Goal: Information Seeking & Learning: Learn about a topic

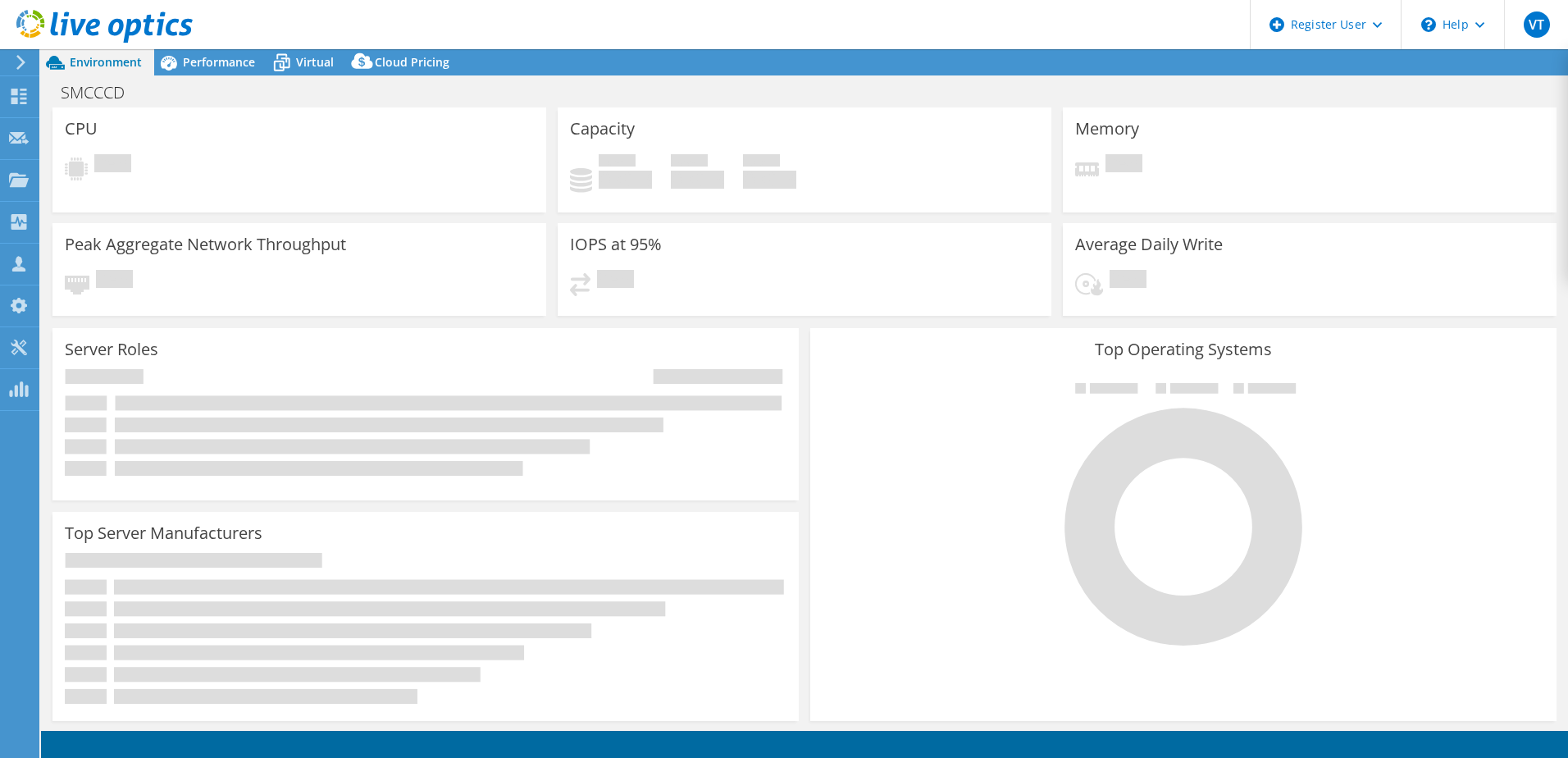
select select "USWest"
select select "USD"
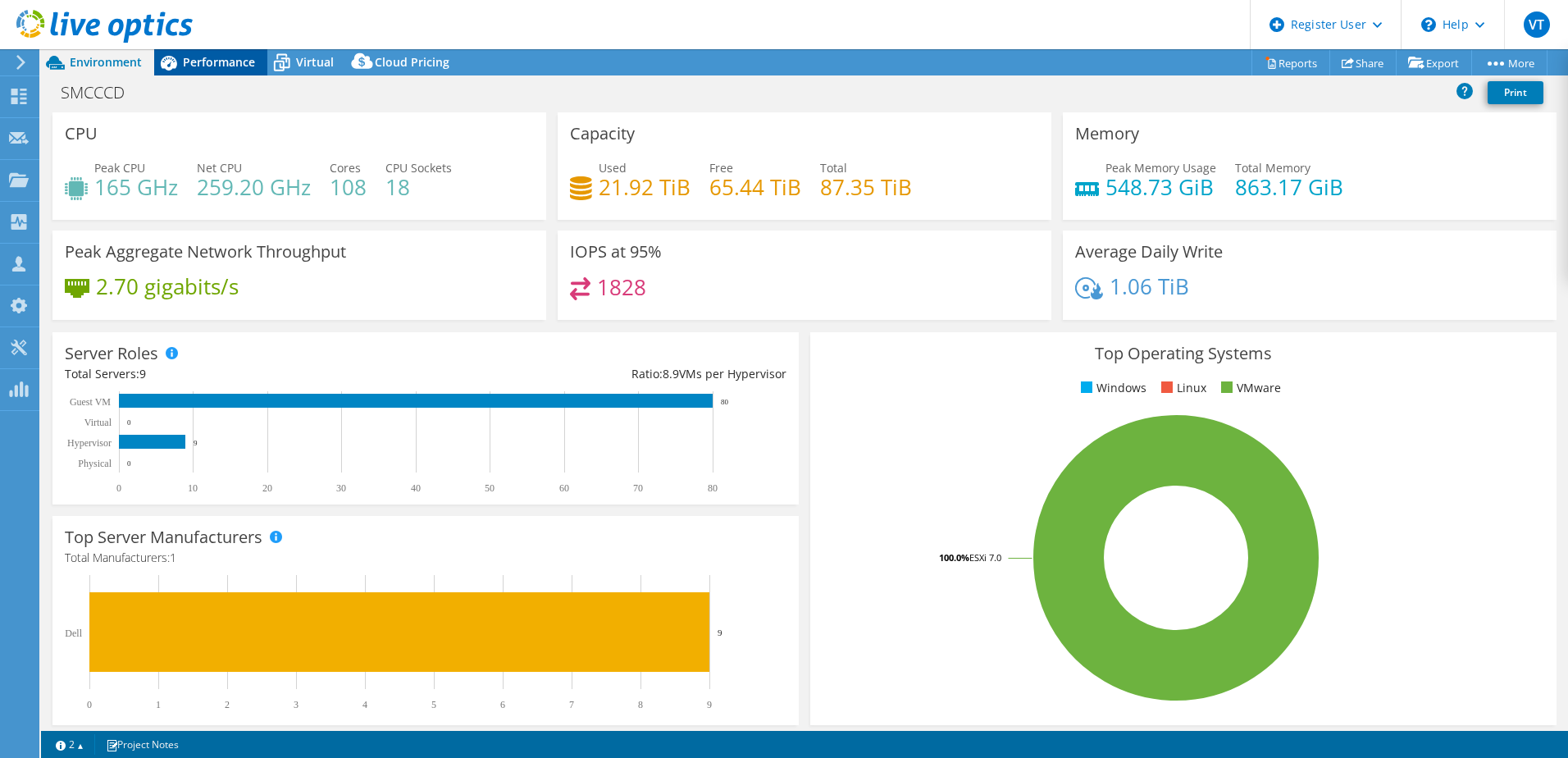
click at [212, 66] on span "Performance" at bounding box center [219, 62] width 72 height 16
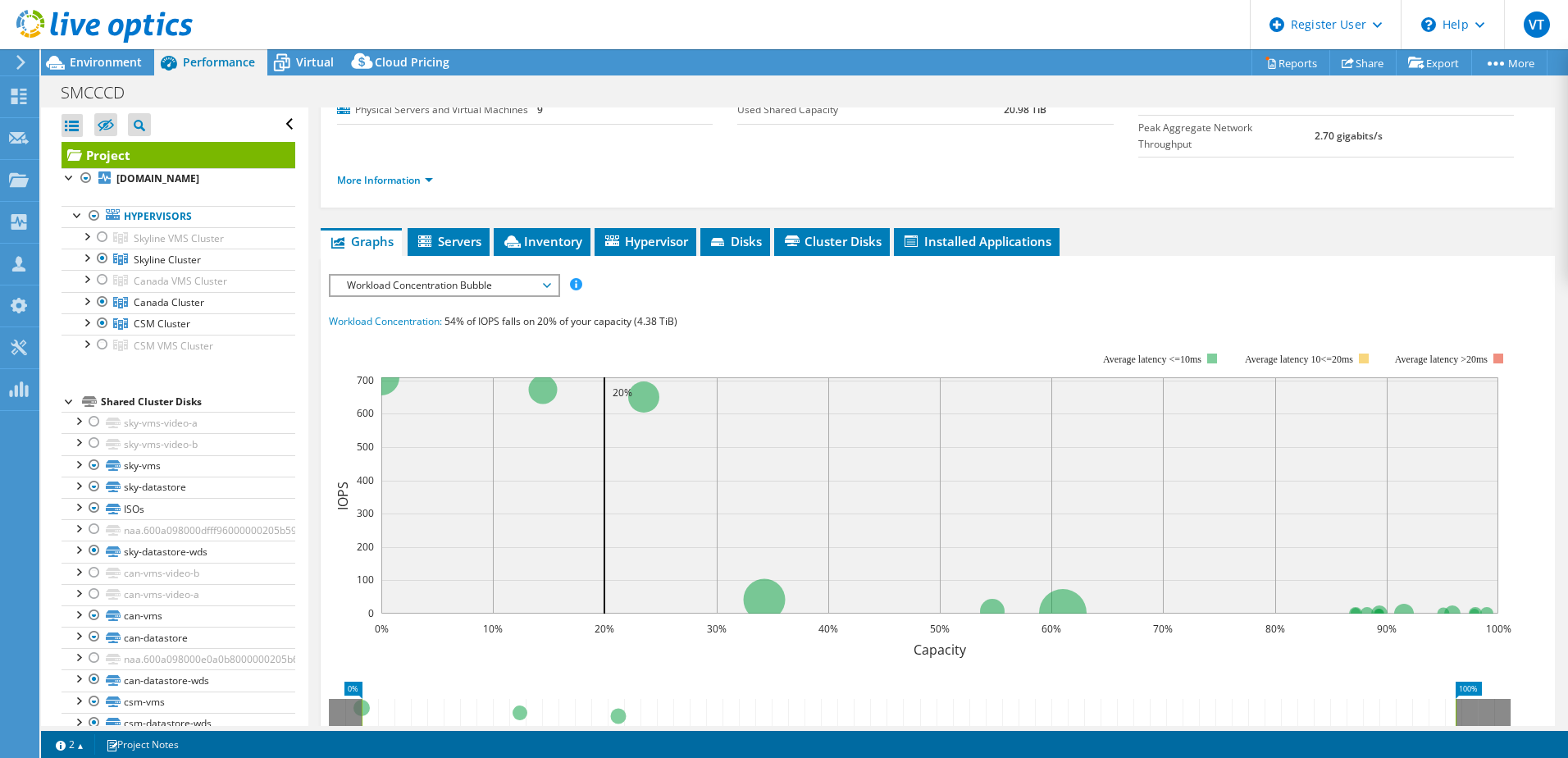
scroll to position [165, 0]
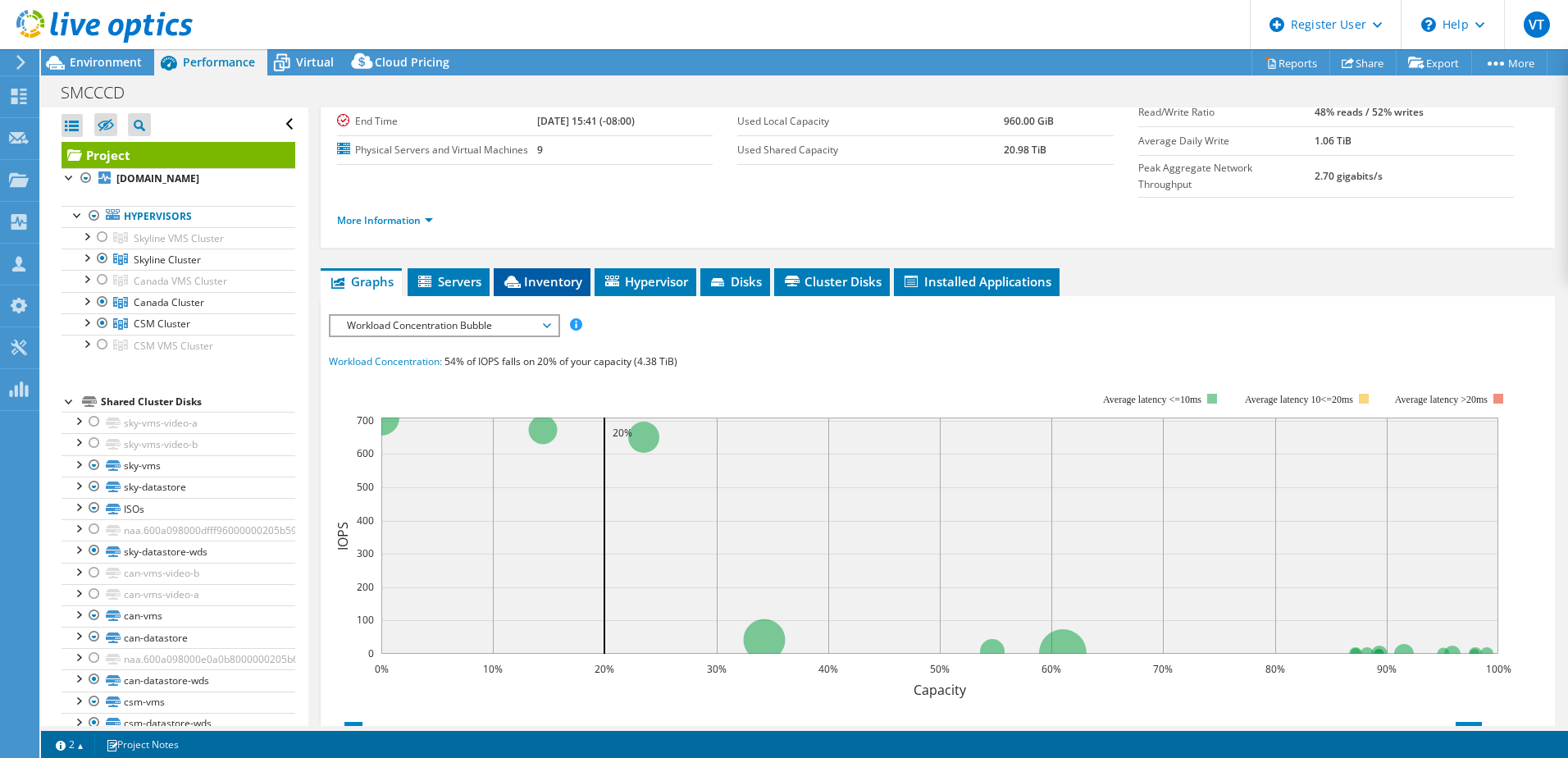
click at [553, 285] on span "Inventory" at bounding box center [542, 281] width 80 height 17
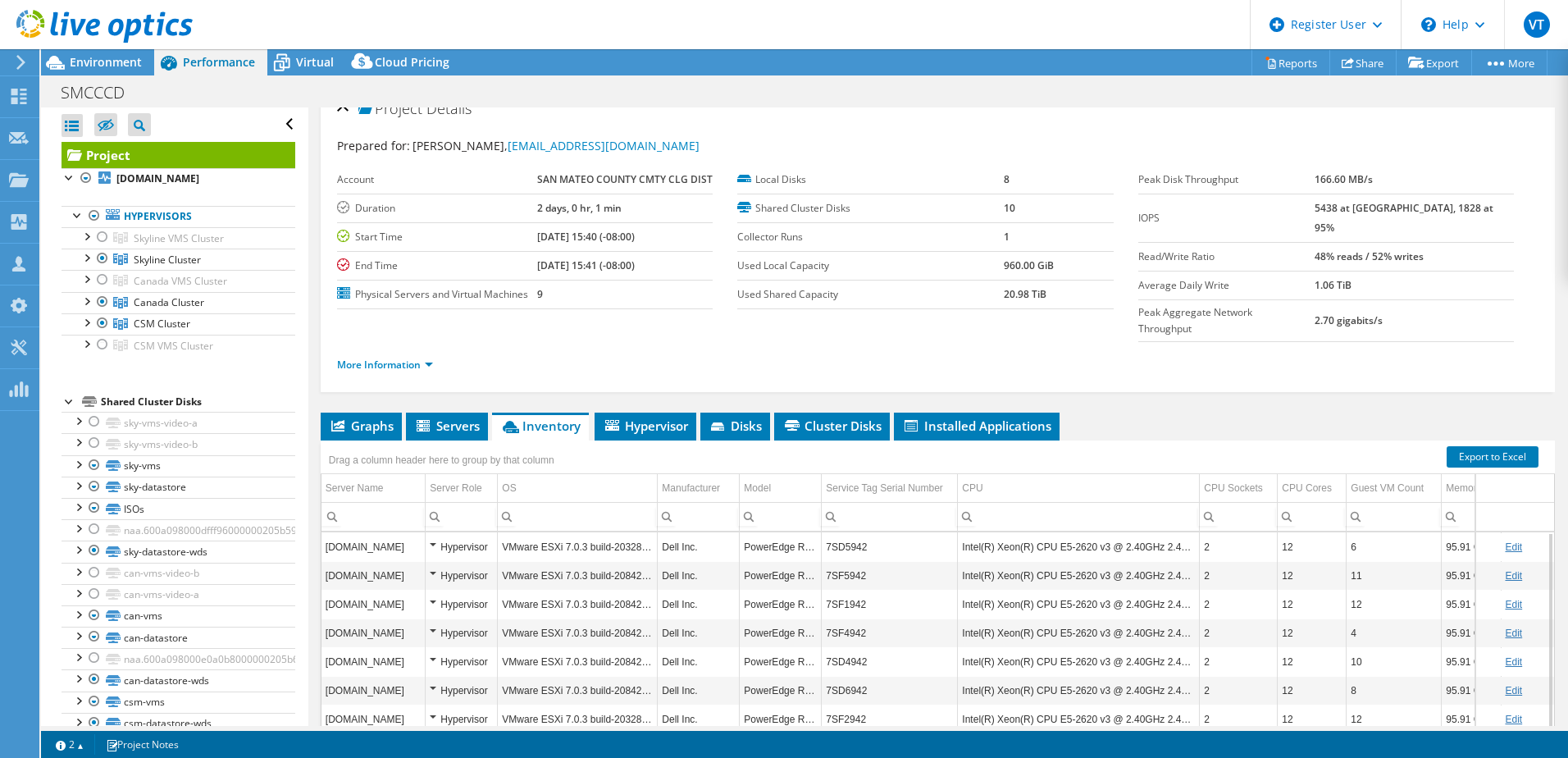
scroll to position [0, 0]
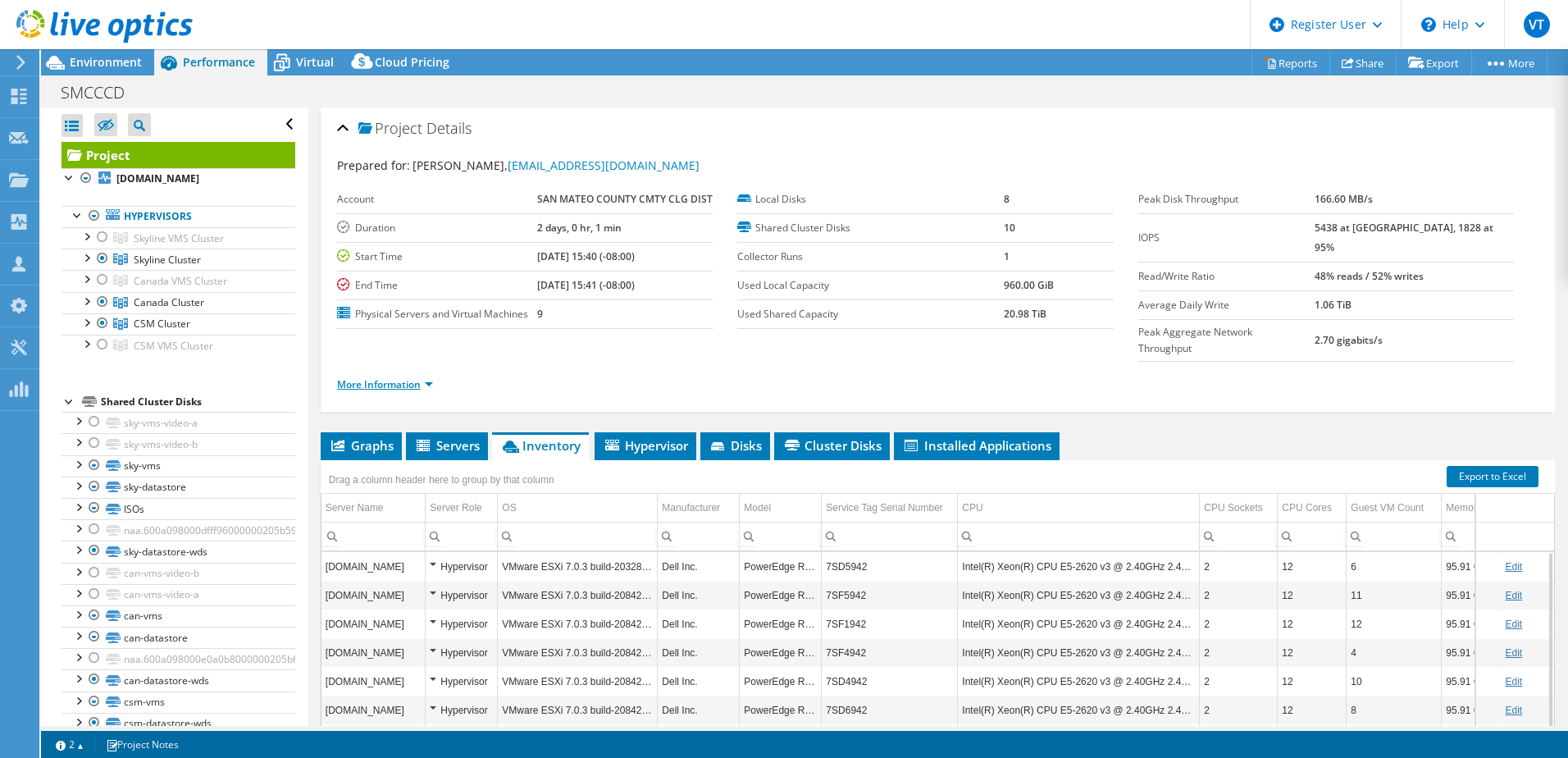
click at [395, 386] on link "More Information" at bounding box center [385, 384] width 96 height 14
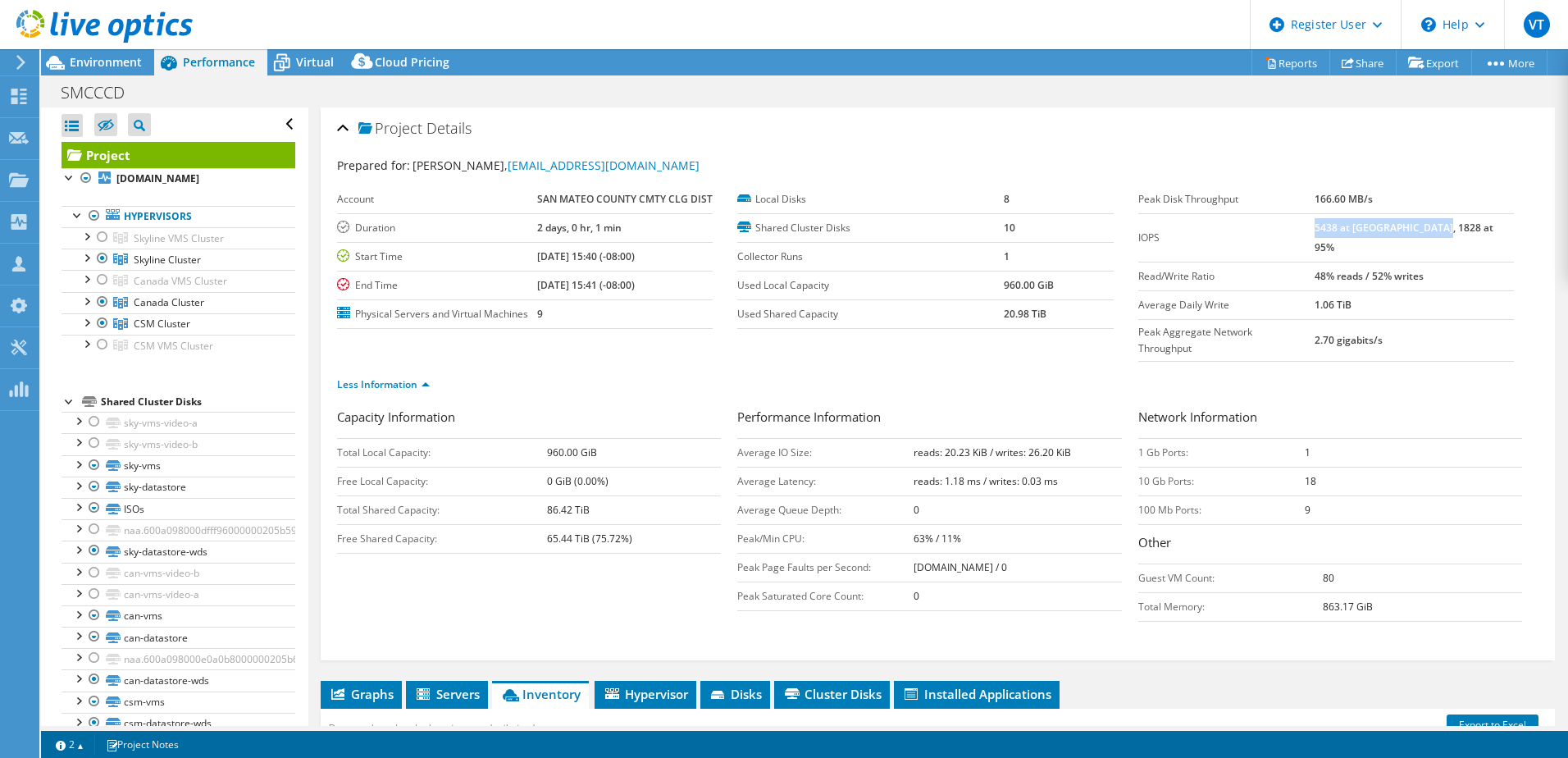
drag, startPoint x: 1351, startPoint y: 227, endPoint x: 1487, endPoint y: 216, distance: 136.4
click at [1487, 216] on td "5438 at [GEOGRAPHIC_DATA], 1828 at 95%" at bounding box center [1414, 237] width 200 height 48
click at [1445, 365] on div "Less Information" at bounding box center [938, 385] width 1202 height 46
drag, startPoint x: 336, startPoint y: 419, endPoint x: 648, endPoint y: 463, distance: 315.1
click at [648, 463] on div "Project Details Prepared for: [PERSON_NAME], [EMAIL_ADDRESS][DOMAIN_NAME] Accou…" at bounding box center [938, 384] width 1234 height 553
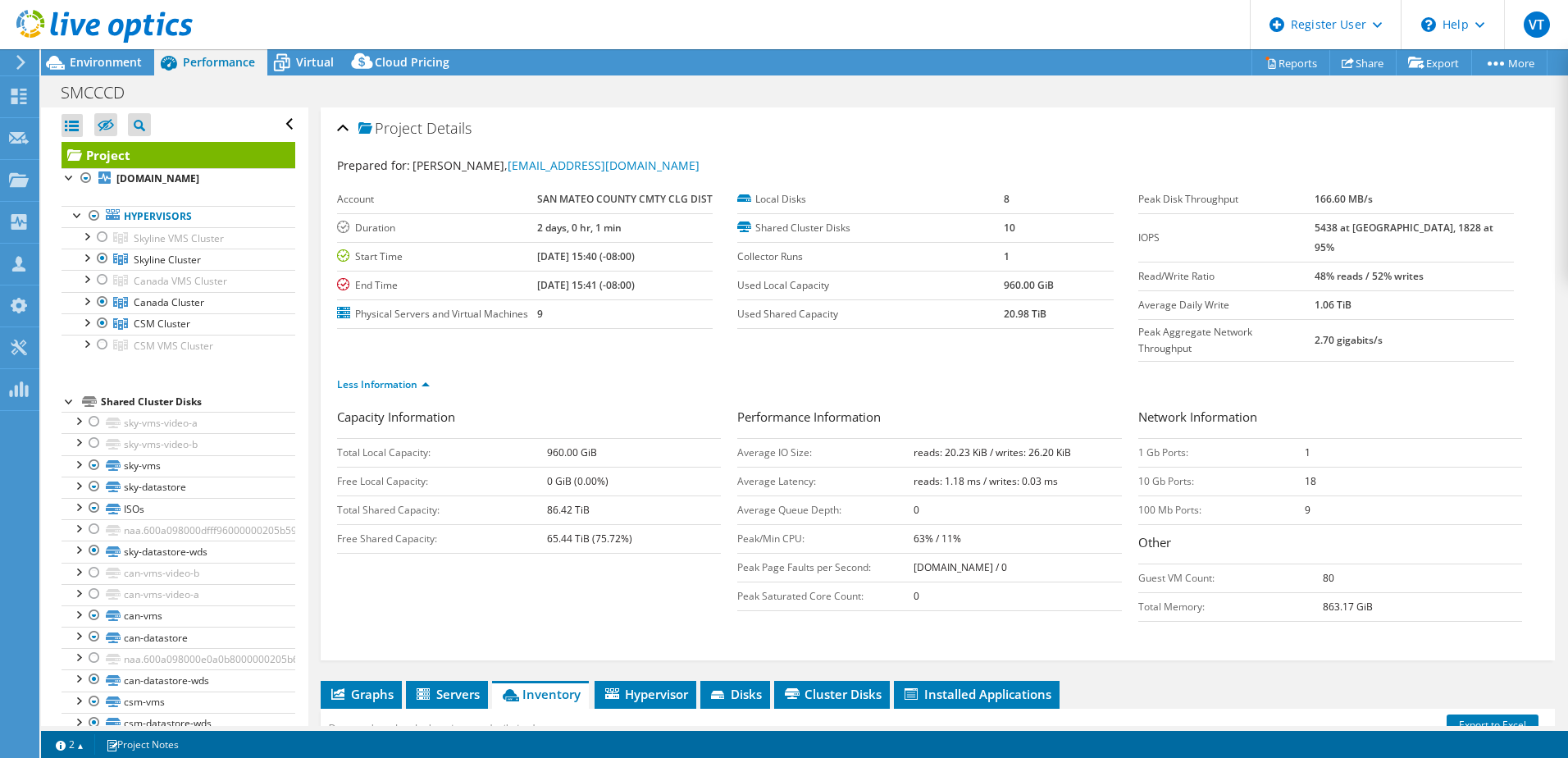
drag, startPoint x: 648, startPoint y: 463, endPoint x: 655, endPoint y: 556, distance: 93.3
click at [655, 556] on div "Capacity Information Total Local Capacity: 960.00 GiB Free Local Capacity: 0 Gi…" at bounding box center [536, 485] width 400 height 155
click at [305, 62] on span "Virtual" at bounding box center [314, 62] width 38 height 16
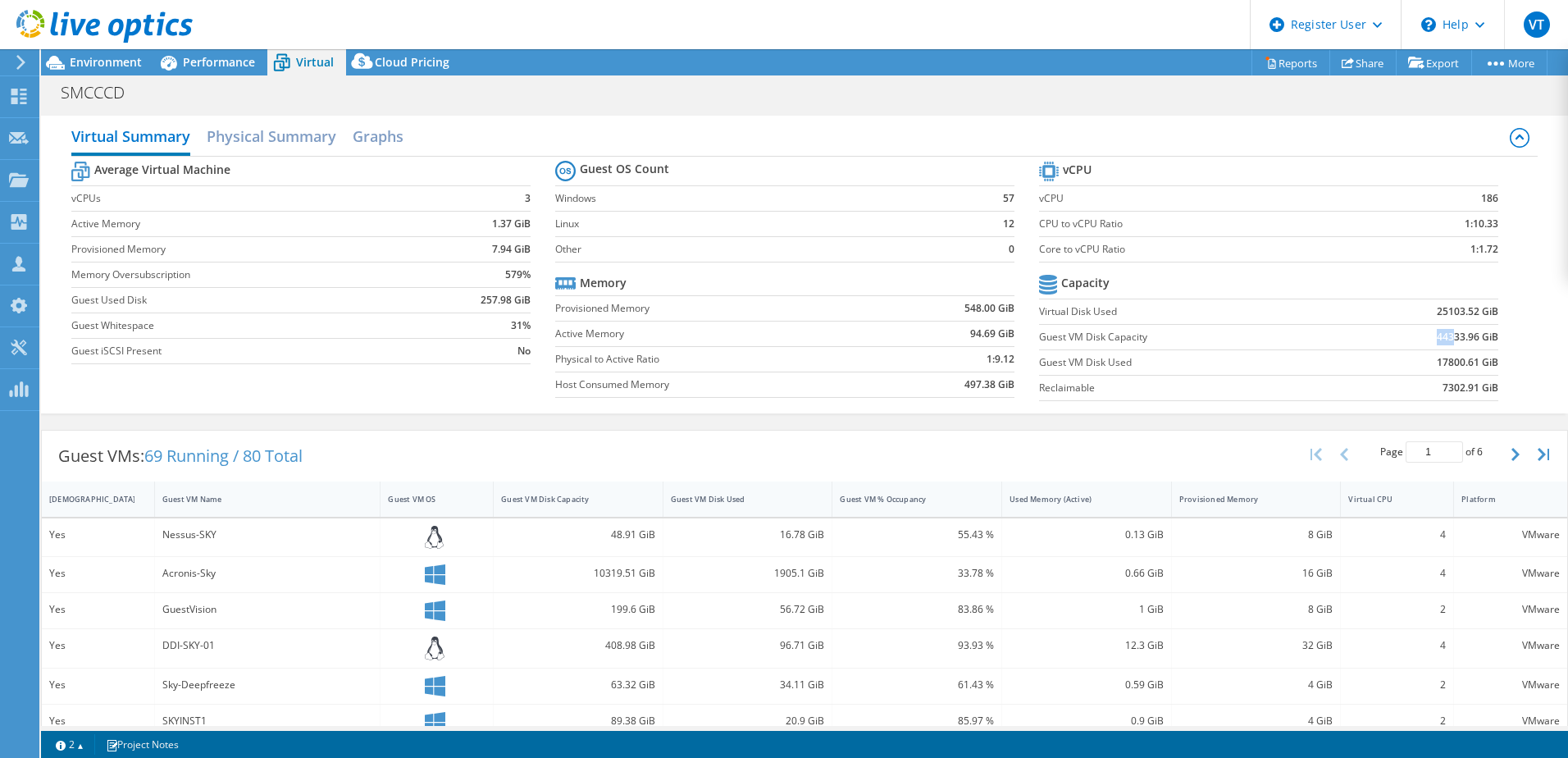
drag, startPoint x: 1425, startPoint y: 338, endPoint x: 1443, endPoint y: 340, distance: 18.1
click at [1443, 340] on b "44333.96 GiB" at bounding box center [1467, 337] width 62 height 17
drag, startPoint x: 1443, startPoint y: 340, endPoint x: 1421, endPoint y: 335, distance: 22.6
click at [1421, 335] on td "44333.96 GiB" at bounding box center [1418, 337] width 160 height 25
drag, startPoint x: 1421, startPoint y: 334, endPoint x: 1442, endPoint y: 337, distance: 21.2
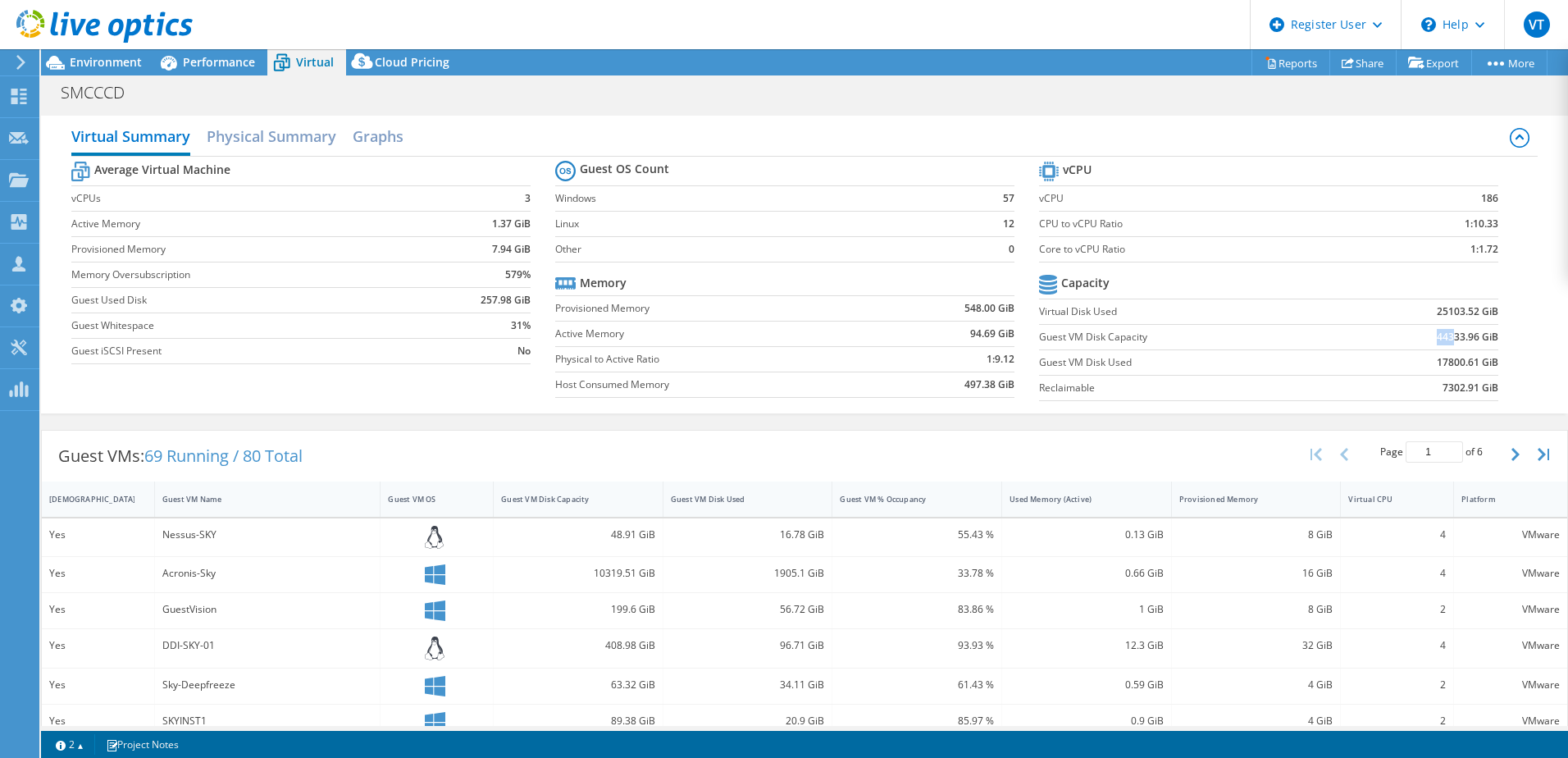
click at [1442, 337] on td "44333.96 GiB" at bounding box center [1418, 337] width 160 height 25
drag, startPoint x: 1442, startPoint y: 337, endPoint x: 1380, endPoint y: 340, distance: 62.1
click at [1380, 340] on td "44333.96 GiB" at bounding box center [1418, 337] width 160 height 25
click at [392, 69] on span "Cloud Pricing" at bounding box center [412, 62] width 74 height 16
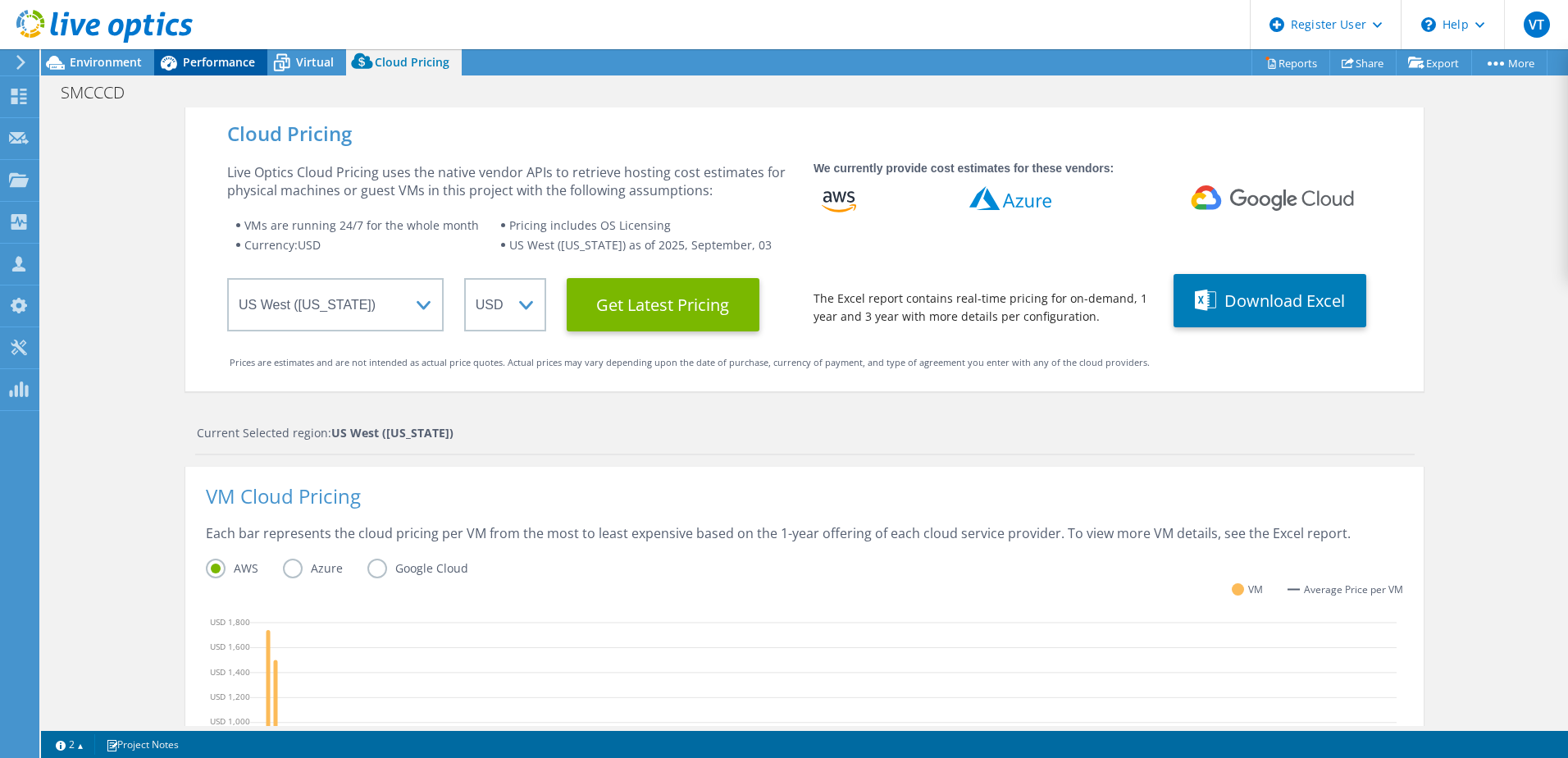
click at [200, 64] on span "Performance" at bounding box center [219, 62] width 72 height 16
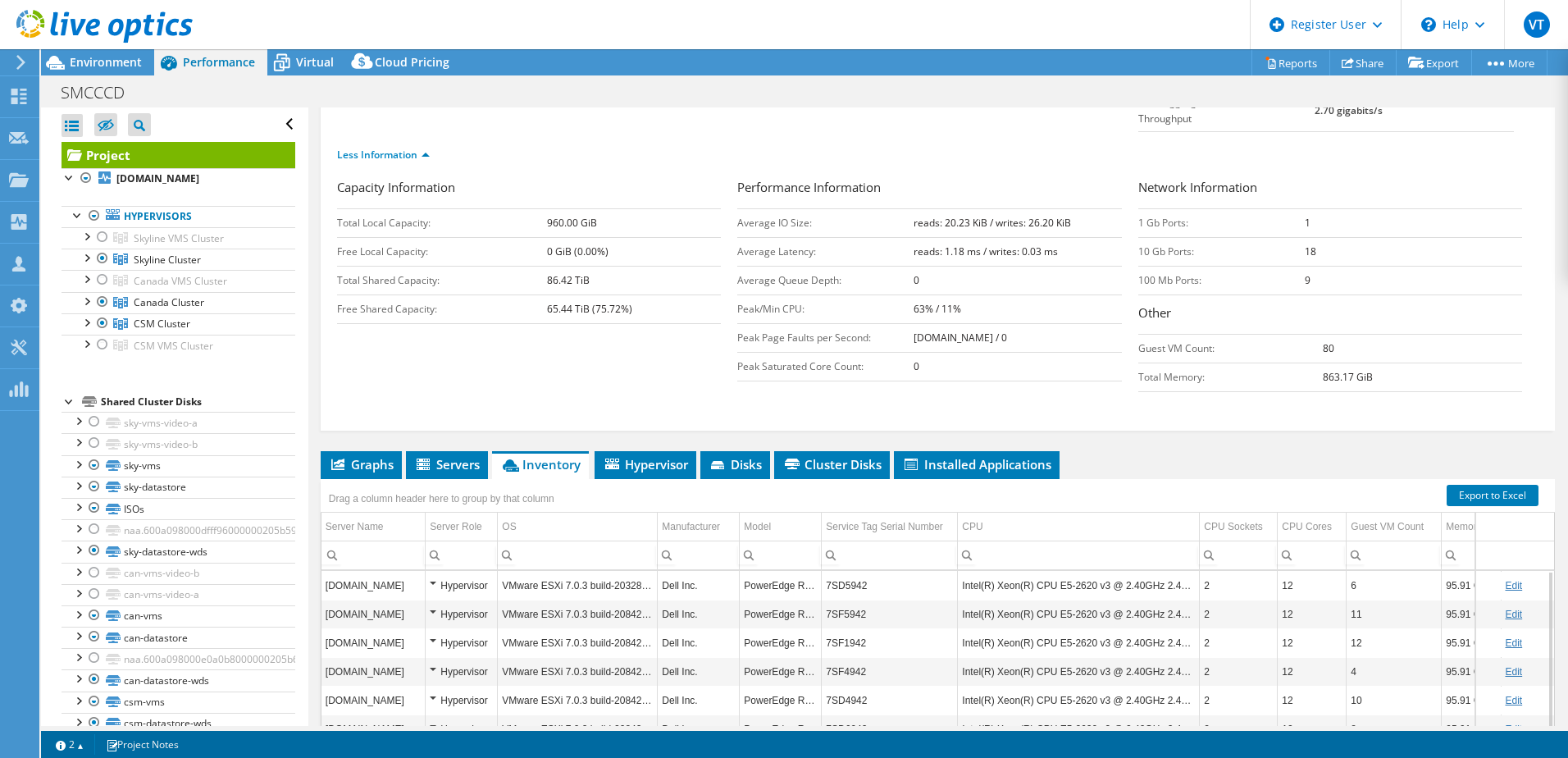
scroll to position [148, 0]
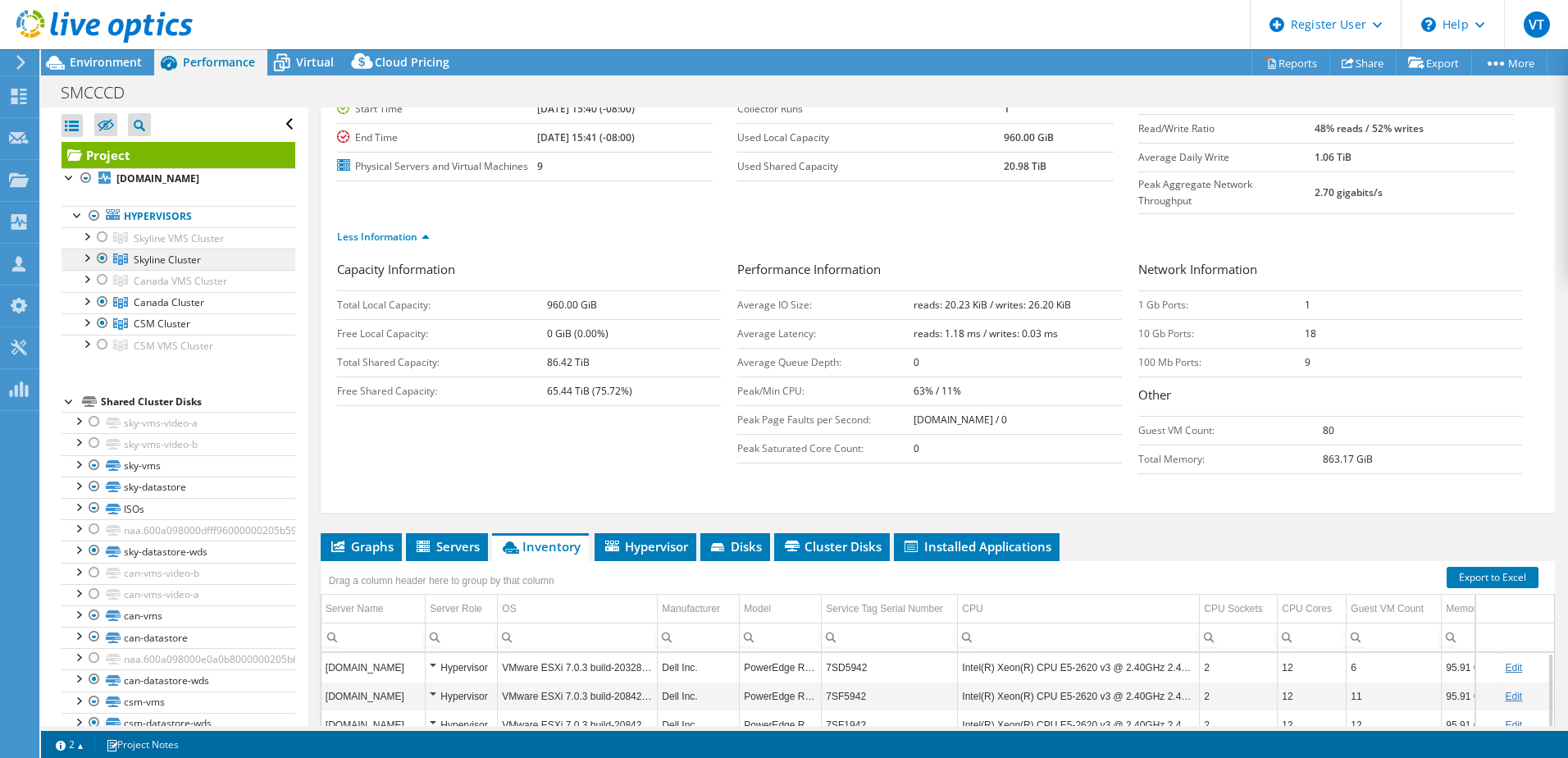
click at [168, 261] on span "Skyline Cluster" at bounding box center [167, 260] width 68 height 14
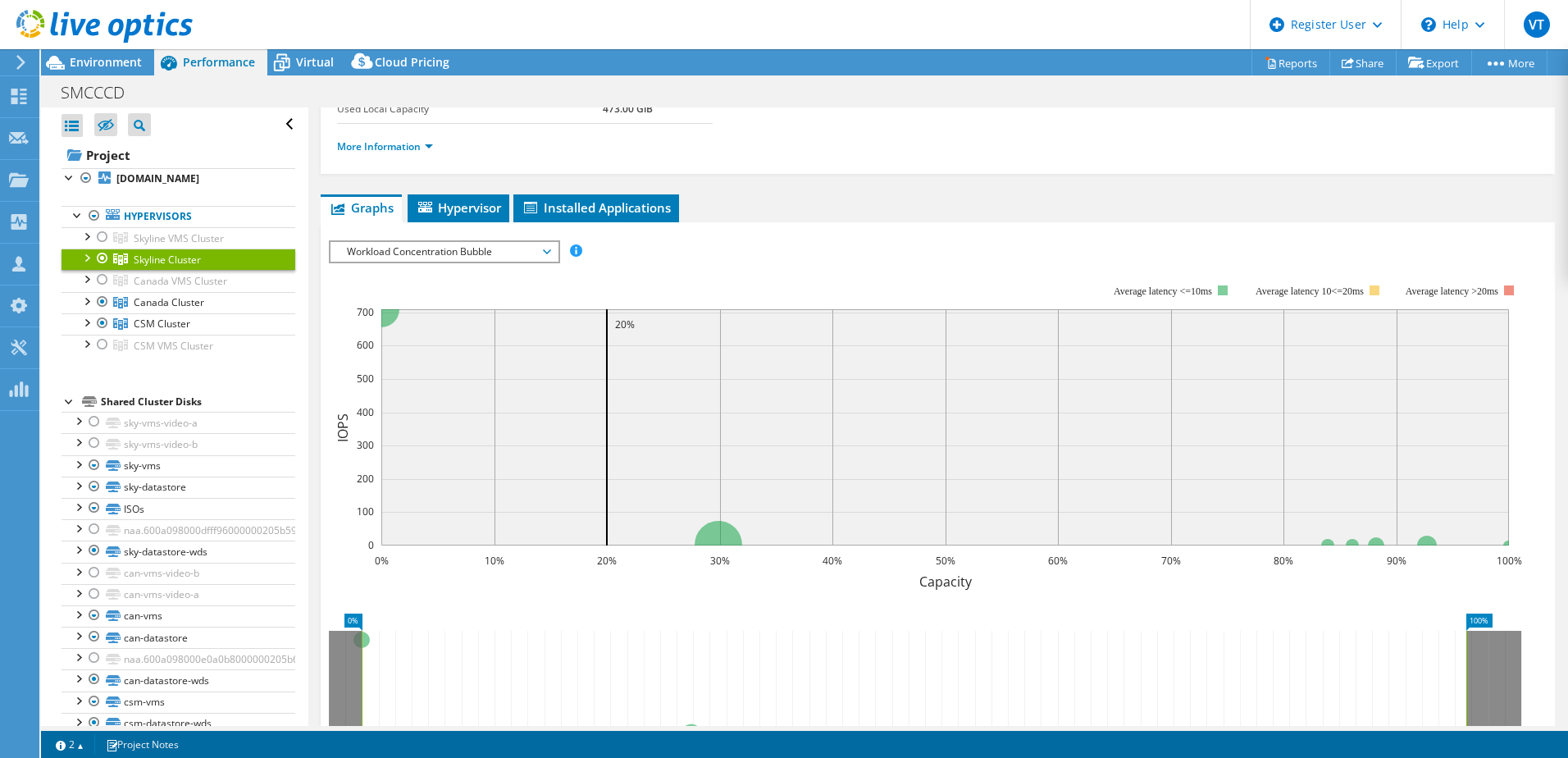
click at [167, 261] on span "Skyline Cluster" at bounding box center [167, 260] width 68 height 14
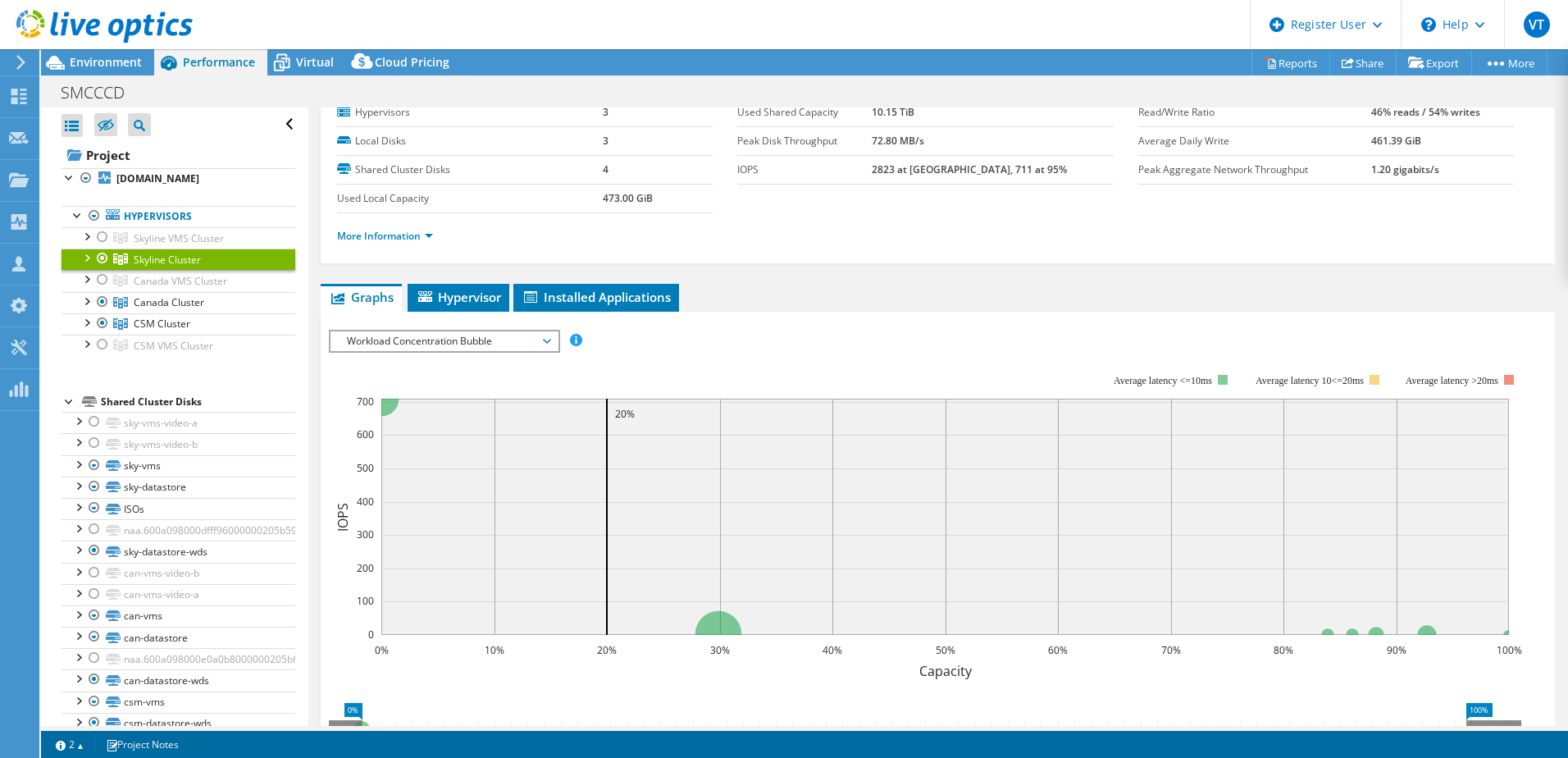
scroll to position [0, 0]
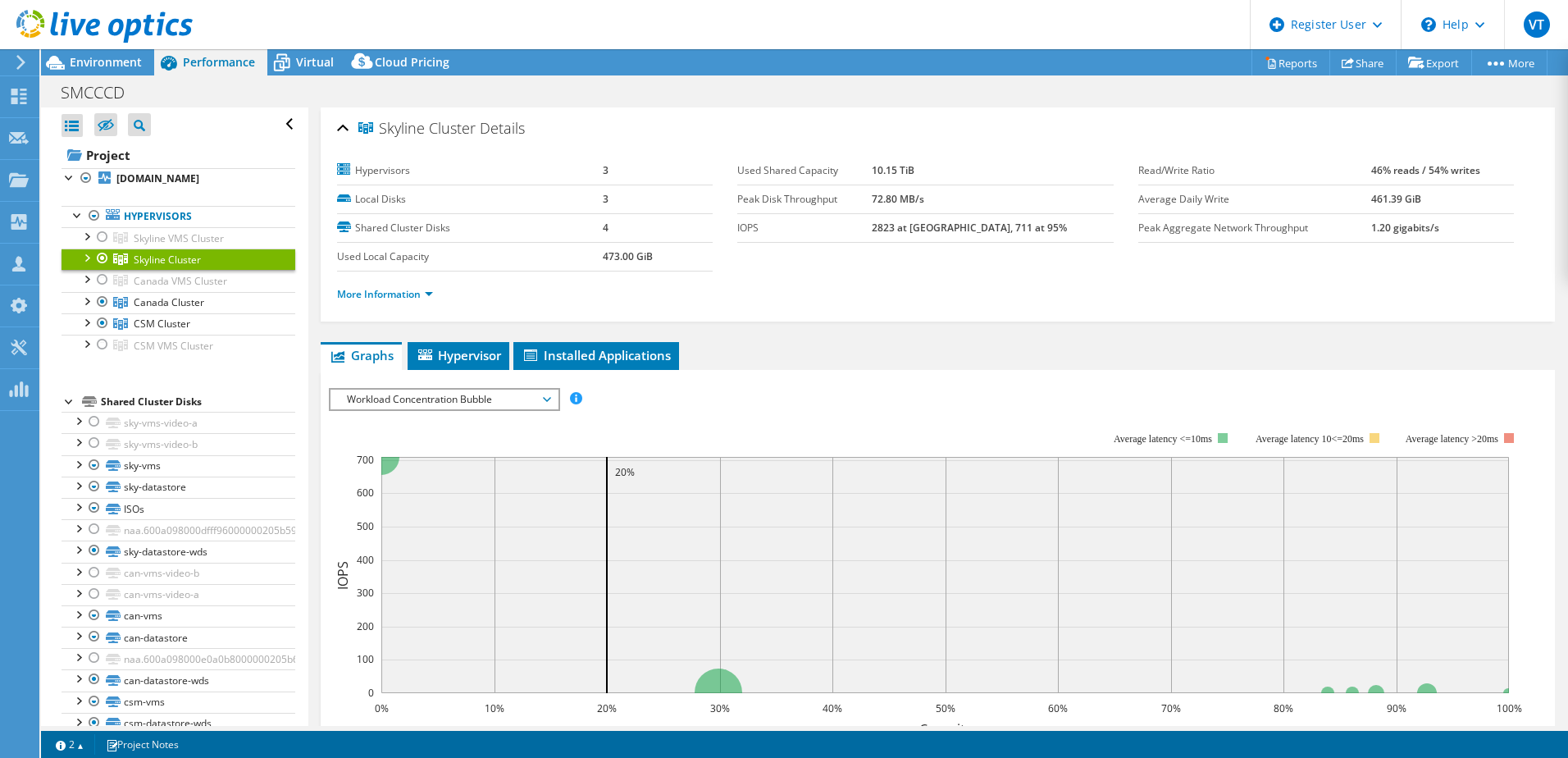
click at [83, 256] on div at bounding box center [86, 257] width 17 height 17
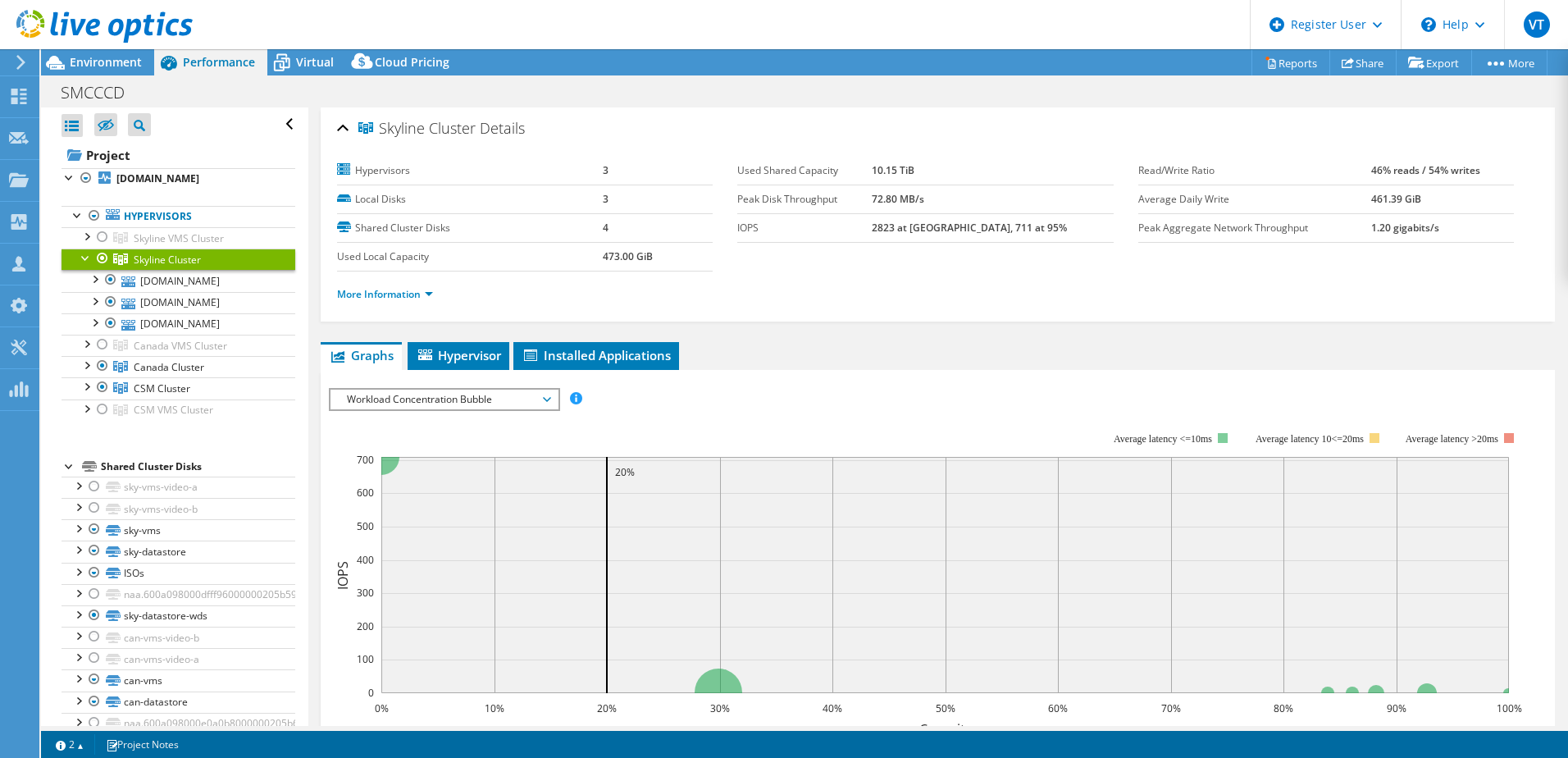
click at [84, 256] on div at bounding box center [86, 257] width 17 height 17
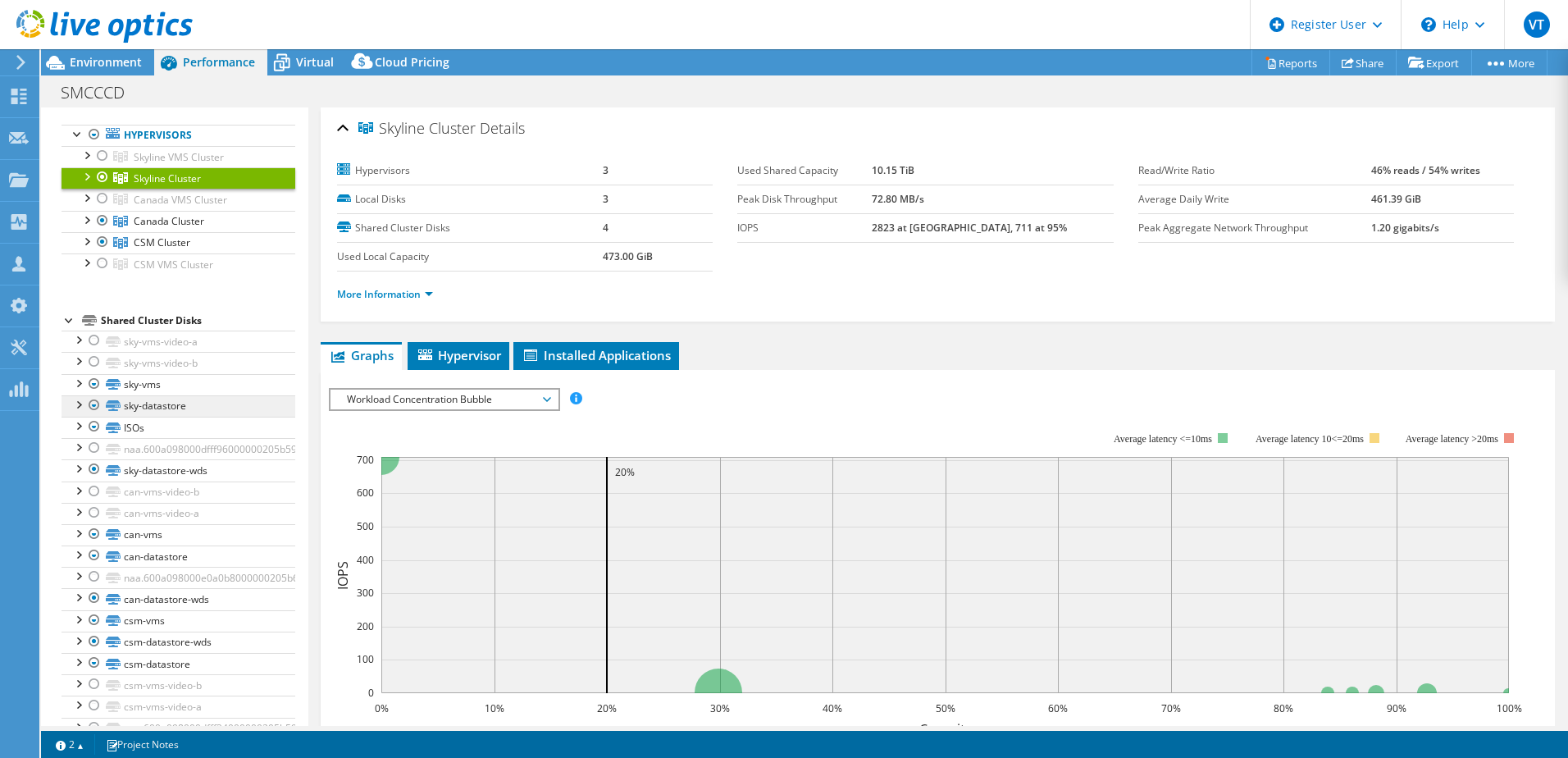
scroll to position [114, 0]
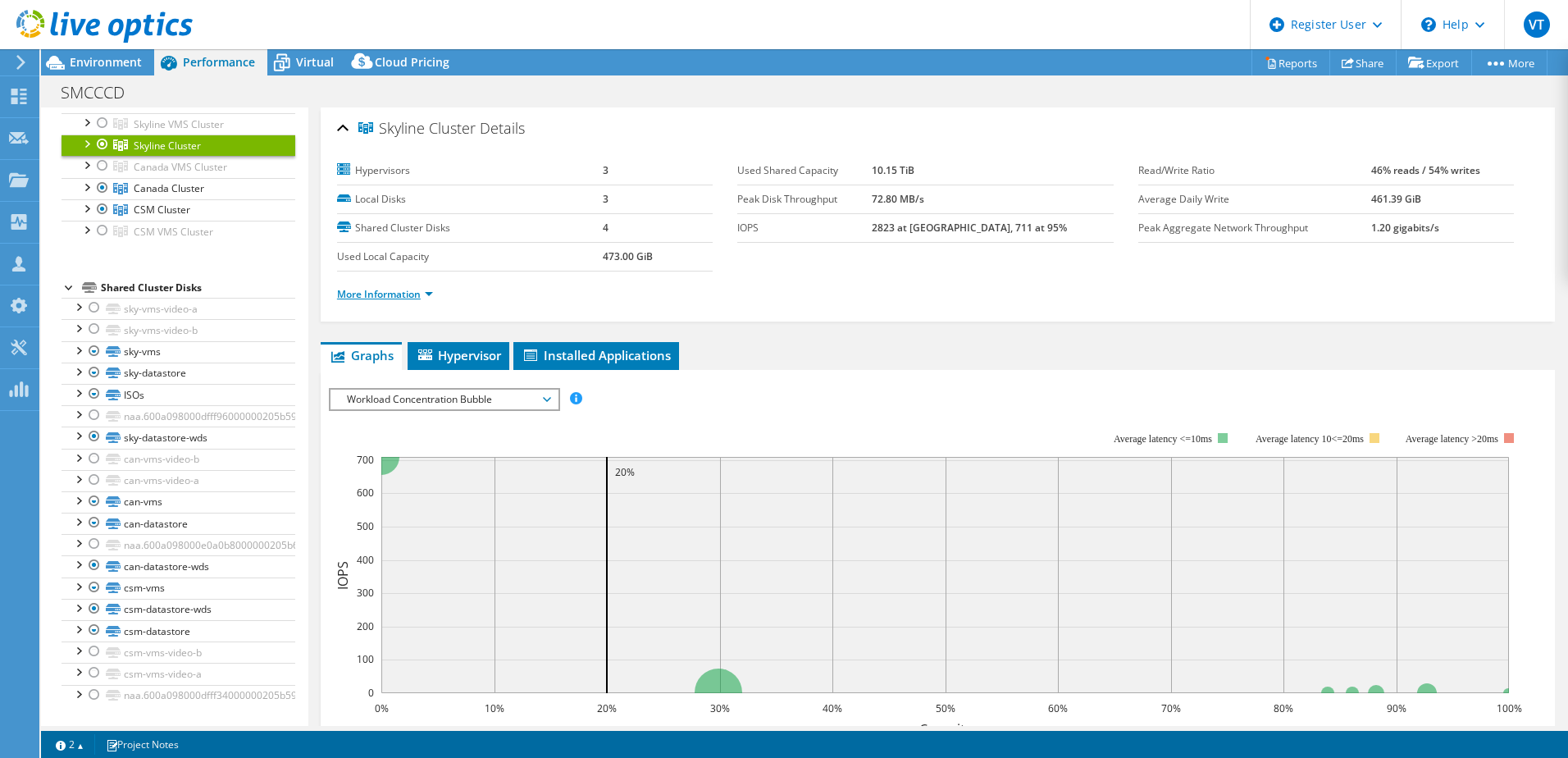
click at [423, 299] on link "More Information" at bounding box center [385, 294] width 96 height 14
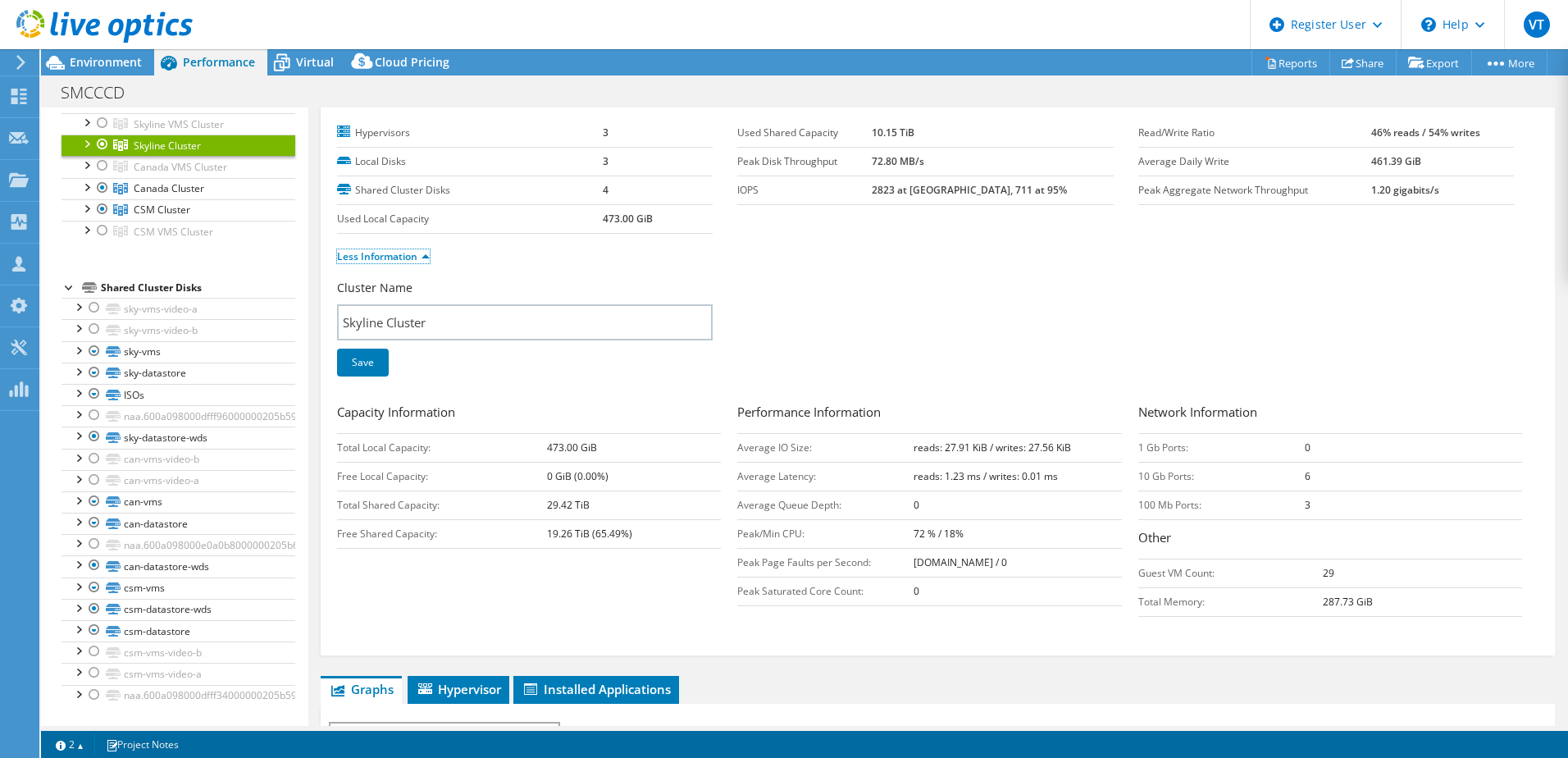
scroll to position [0, 0]
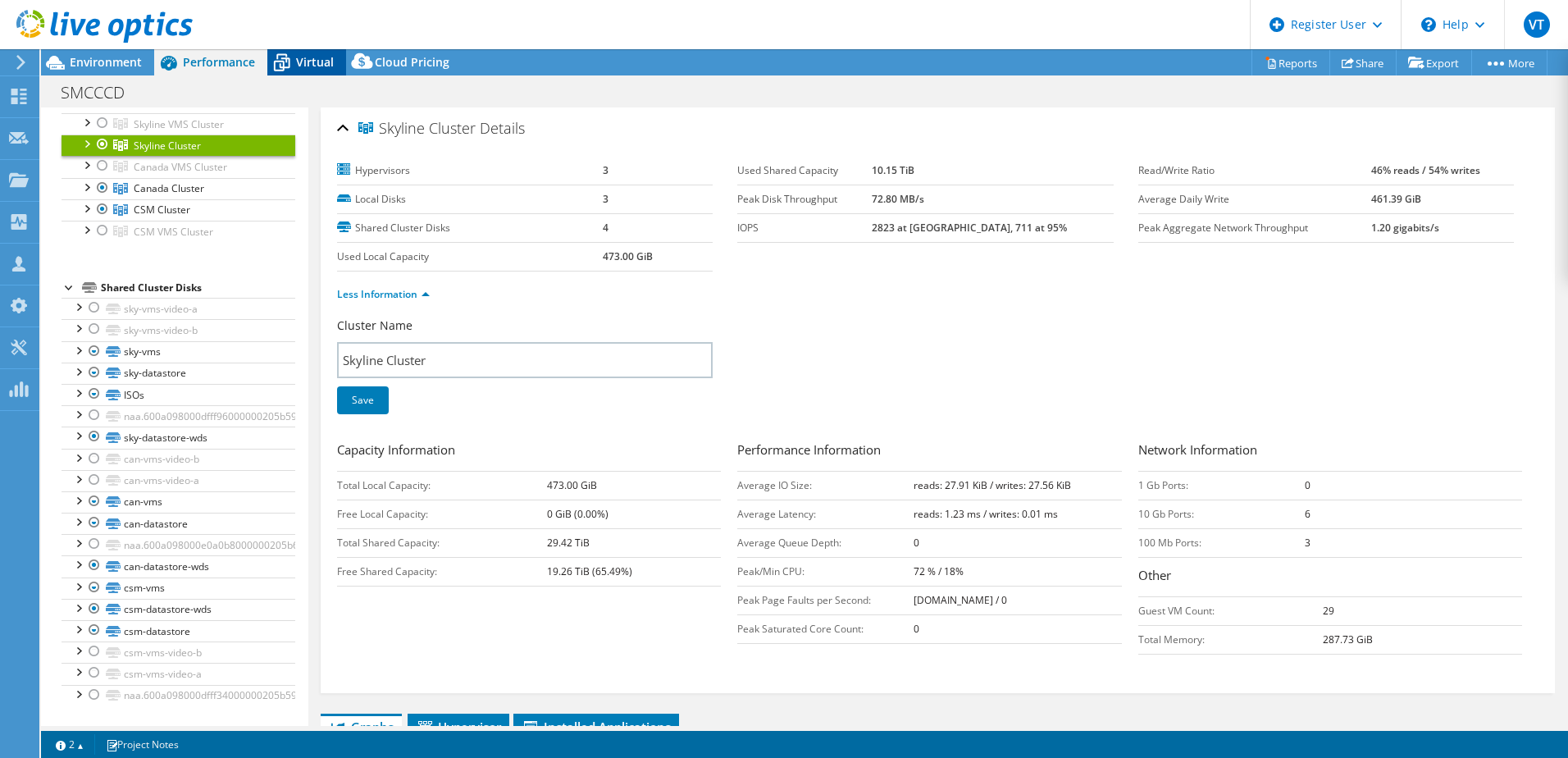
click at [310, 67] on span "Virtual" at bounding box center [314, 62] width 38 height 16
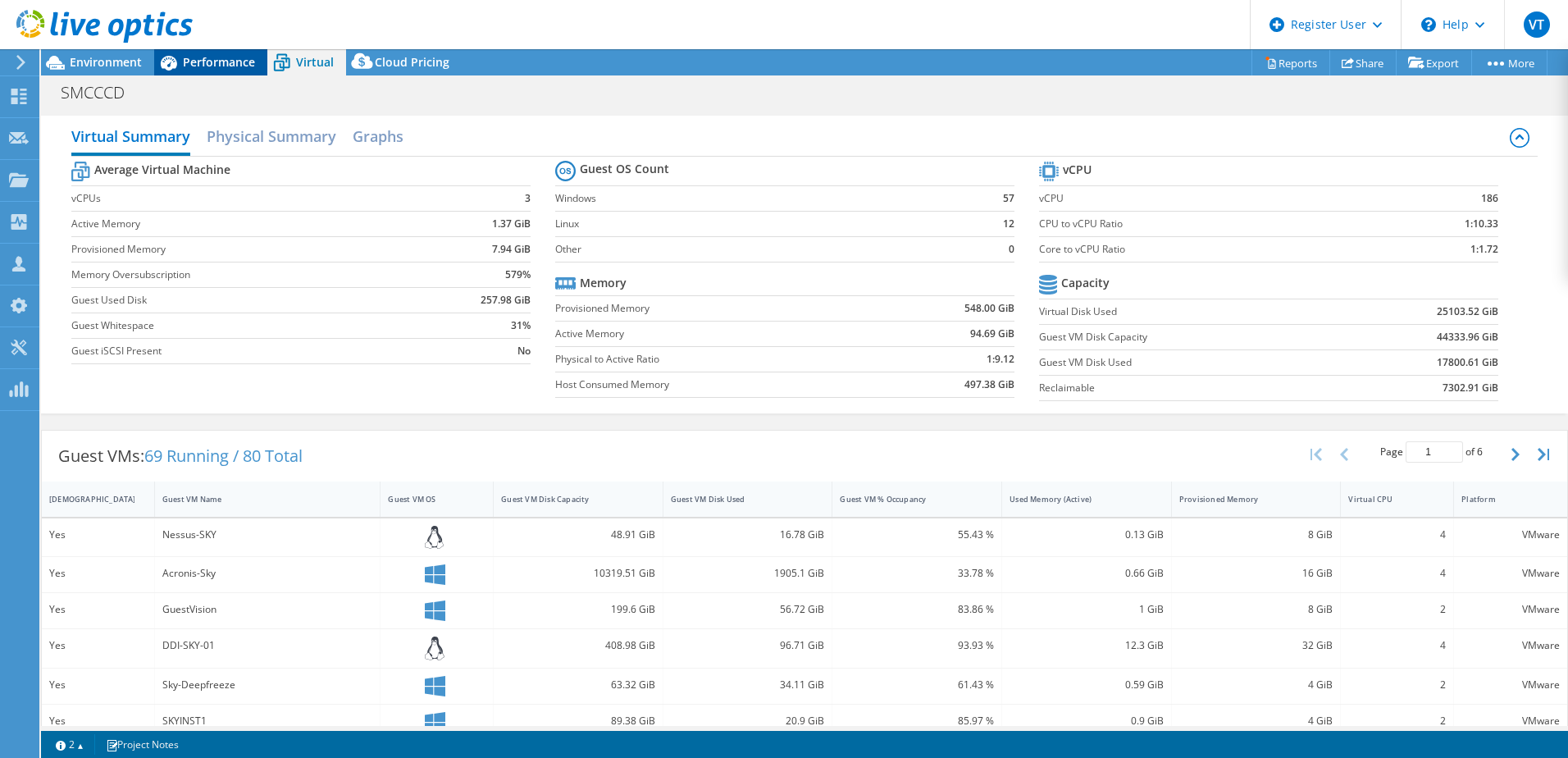
click at [193, 62] on span "Performance" at bounding box center [219, 62] width 72 height 16
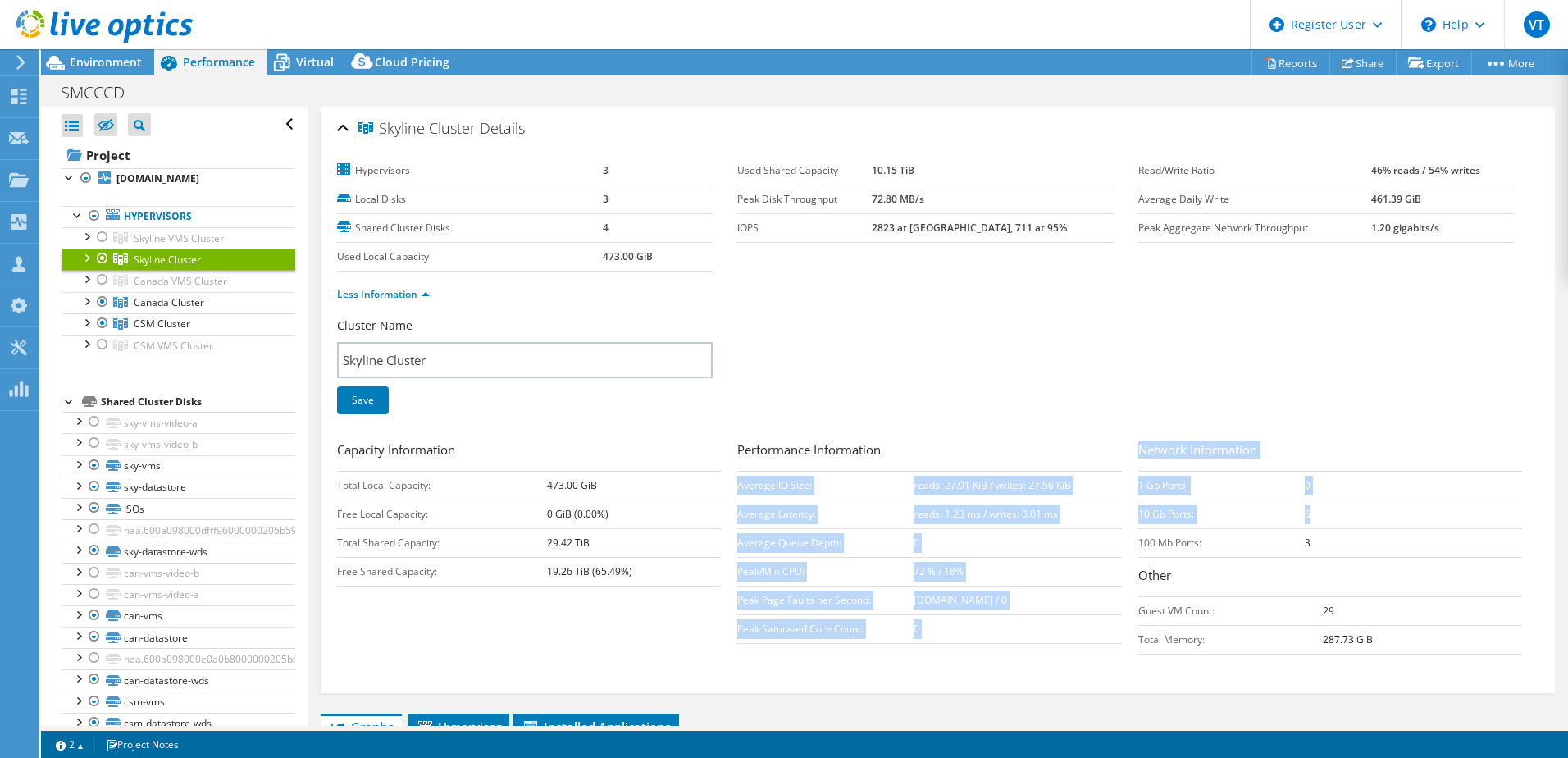
drag, startPoint x: 1125, startPoint y: 514, endPoint x: 1414, endPoint y: 520, distance: 289.1
click at [1414, 520] on div "Capacity Information Total Local Capacity: 473.00 GiB Free Local Capacity: 0 Gi…" at bounding box center [938, 551] width 1202 height 222
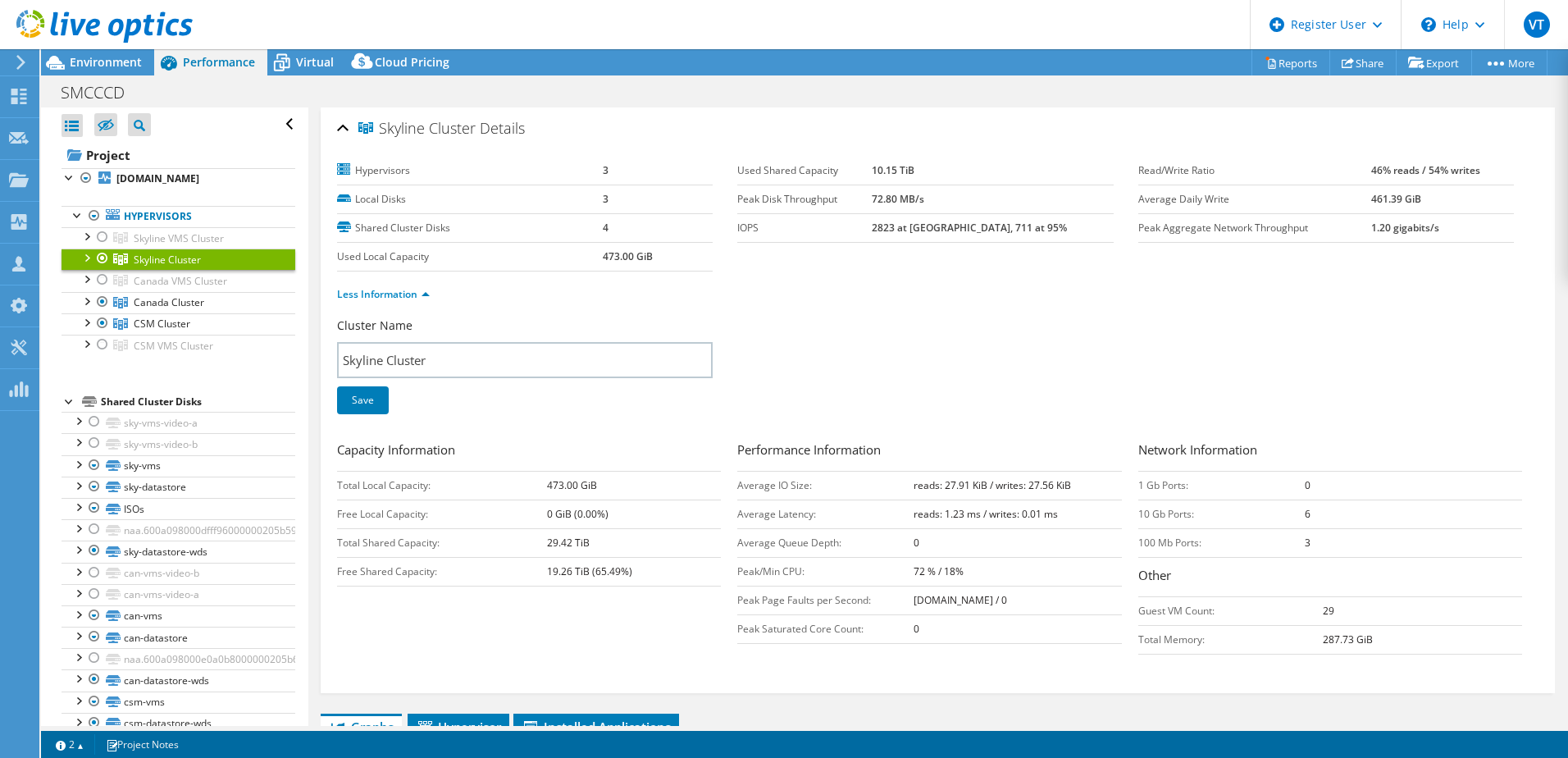
drag, startPoint x: 1414, startPoint y: 520, endPoint x: 1338, endPoint y: 352, distance: 184.4
click at [1338, 352] on div "Cluster Name Skyline Cluster Save" at bounding box center [938, 376] width 1202 height 118
click at [123, 62] on span "Environment" at bounding box center [106, 62] width 72 height 16
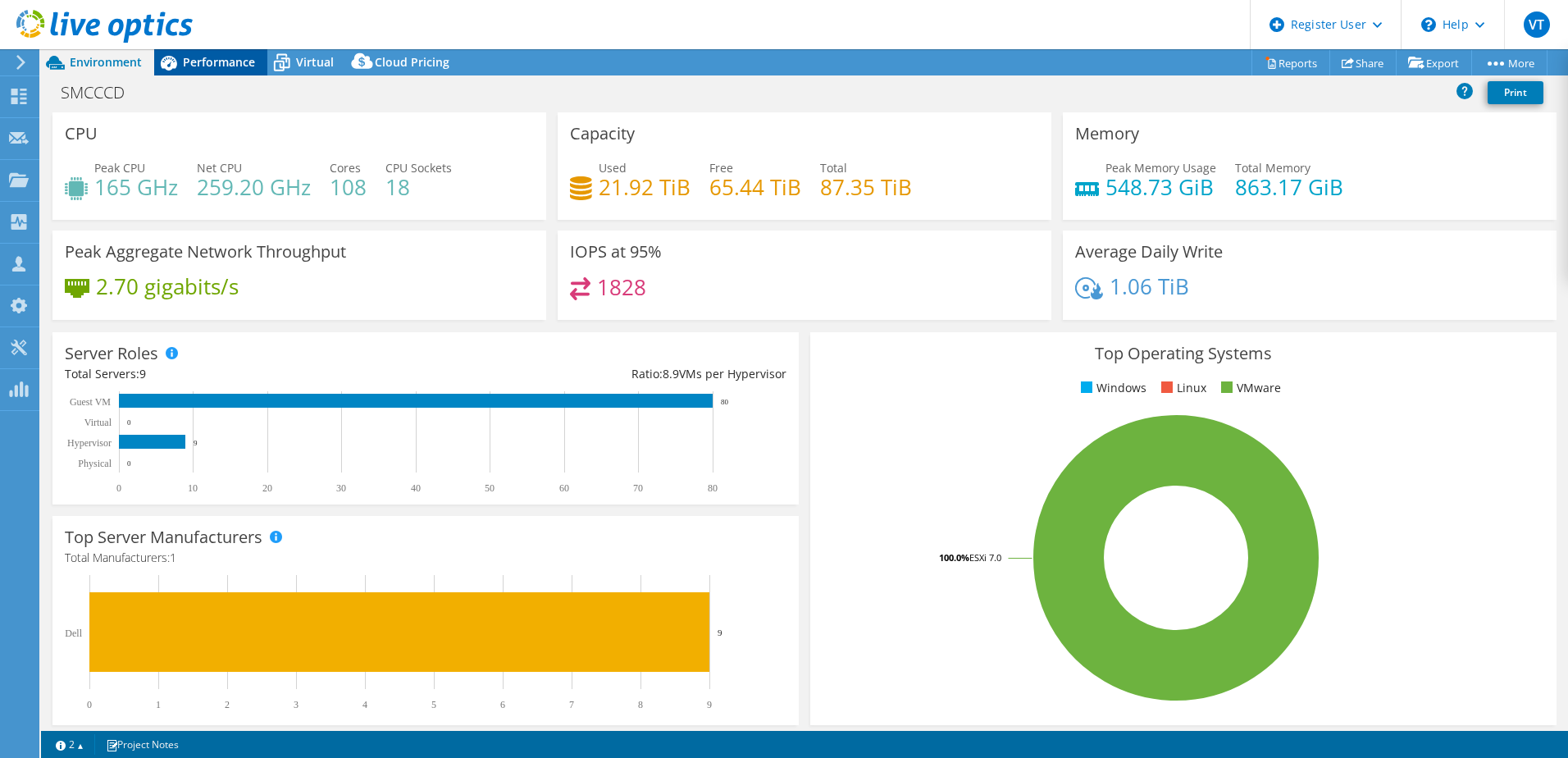
click at [225, 61] on span "Performance" at bounding box center [219, 62] width 72 height 16
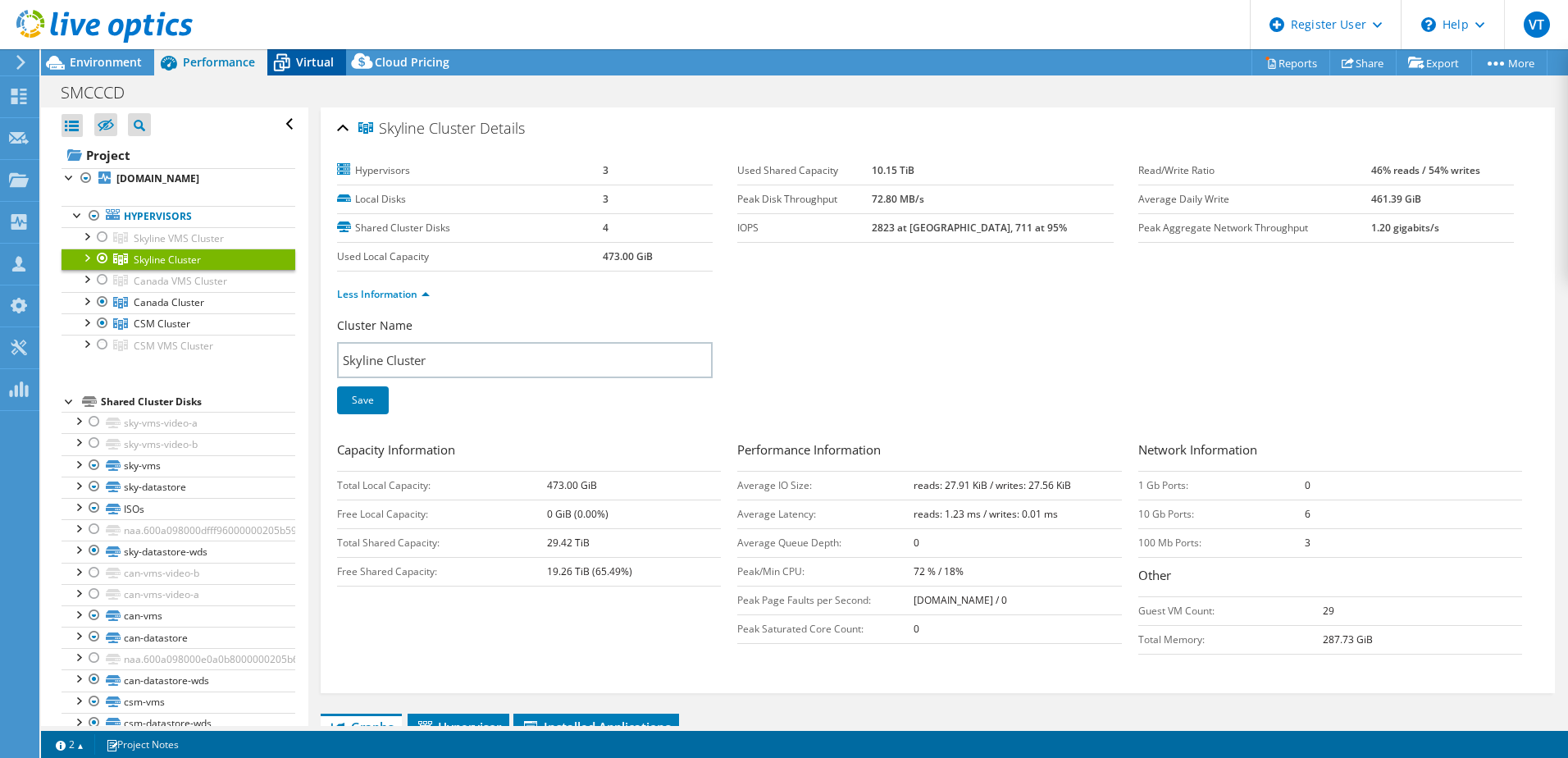
click at [297, 66] on span "Virtual" at bounding box center [314, 62] width 38 height 16
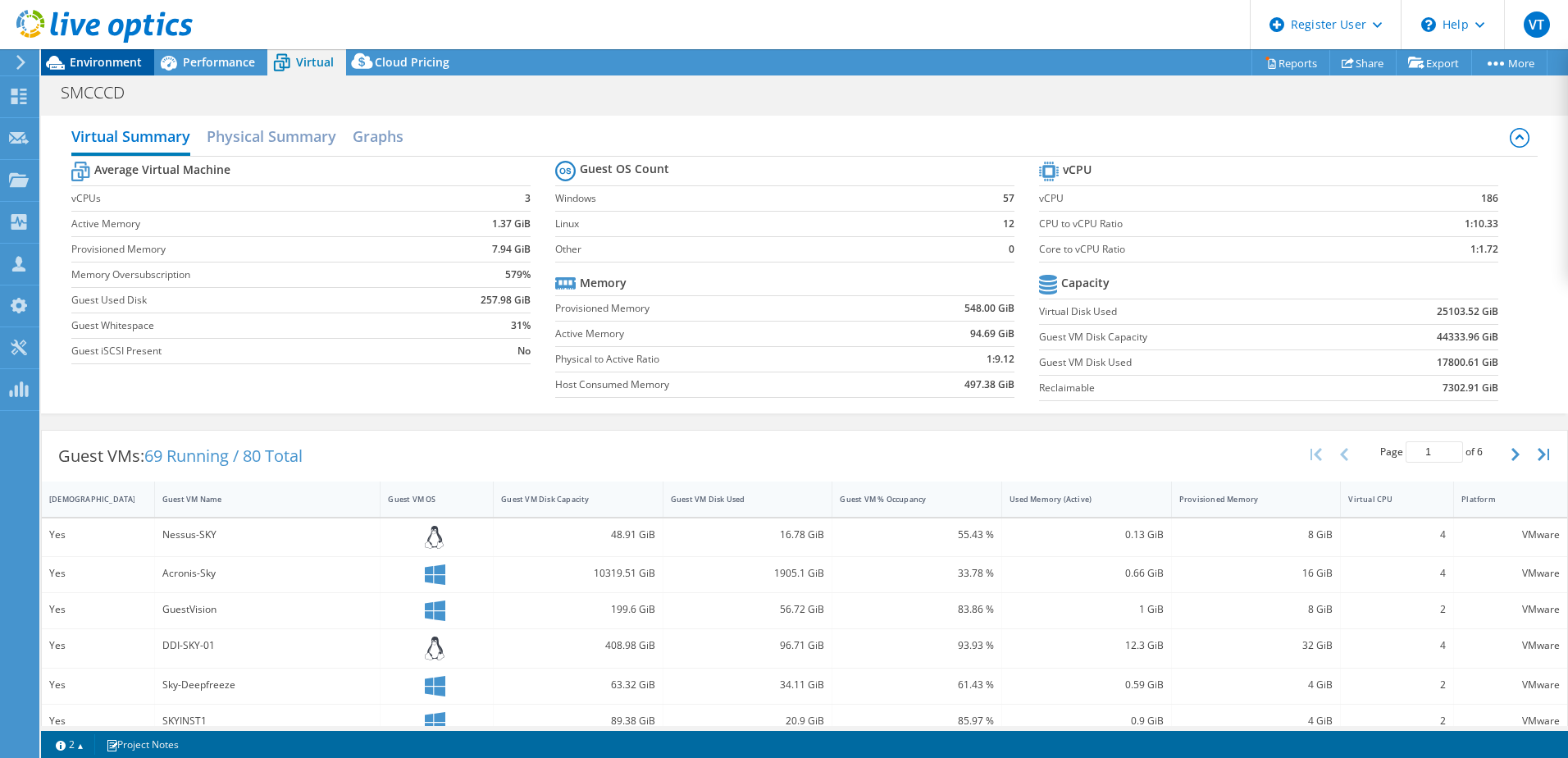
click at [94, 66] on span "Environment" at bounding box center [106, 62] width 72 height 16
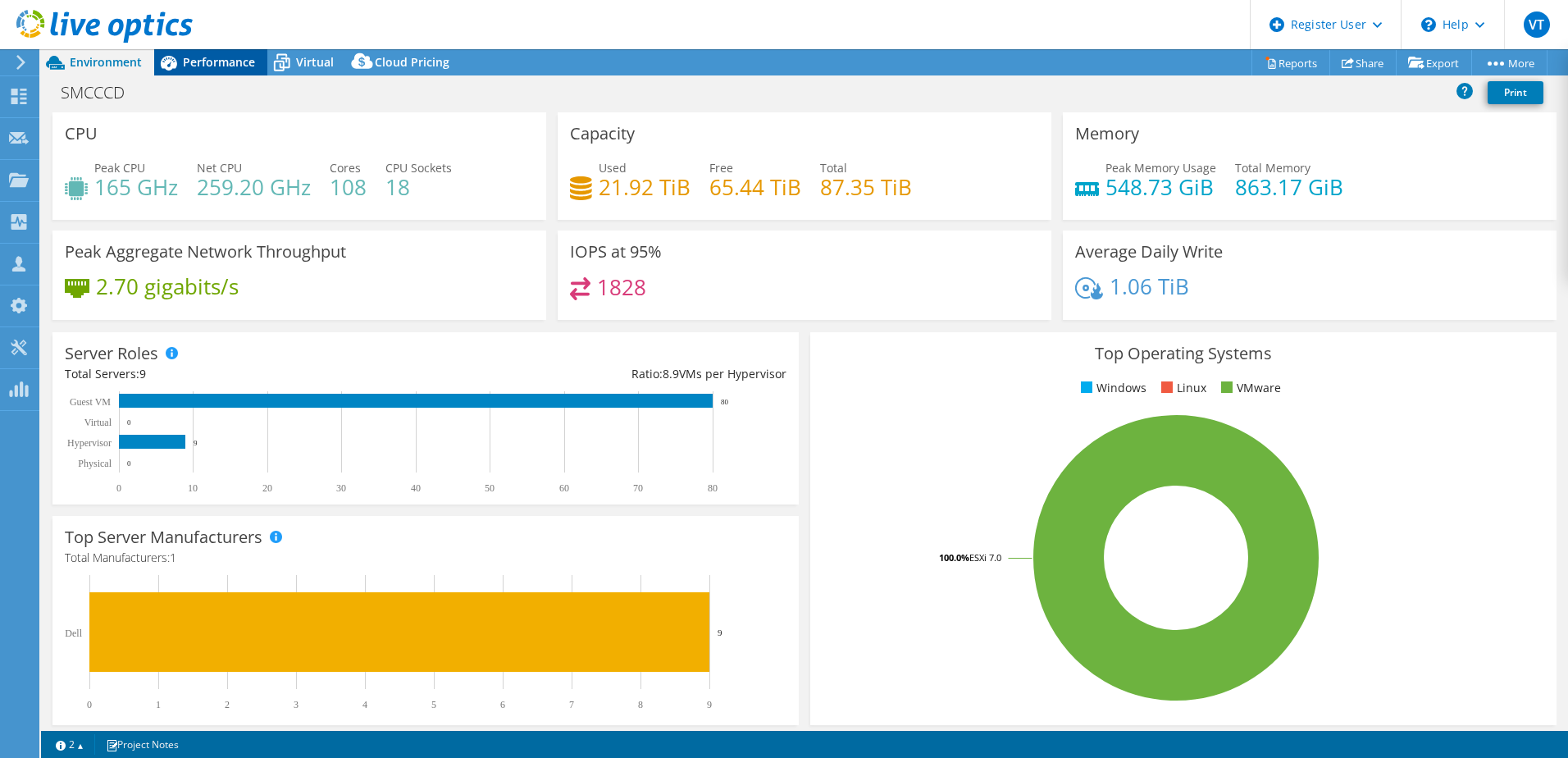
click at [206, 73] on div "Performance" at bounding box center [211, 62] width 114 height 26
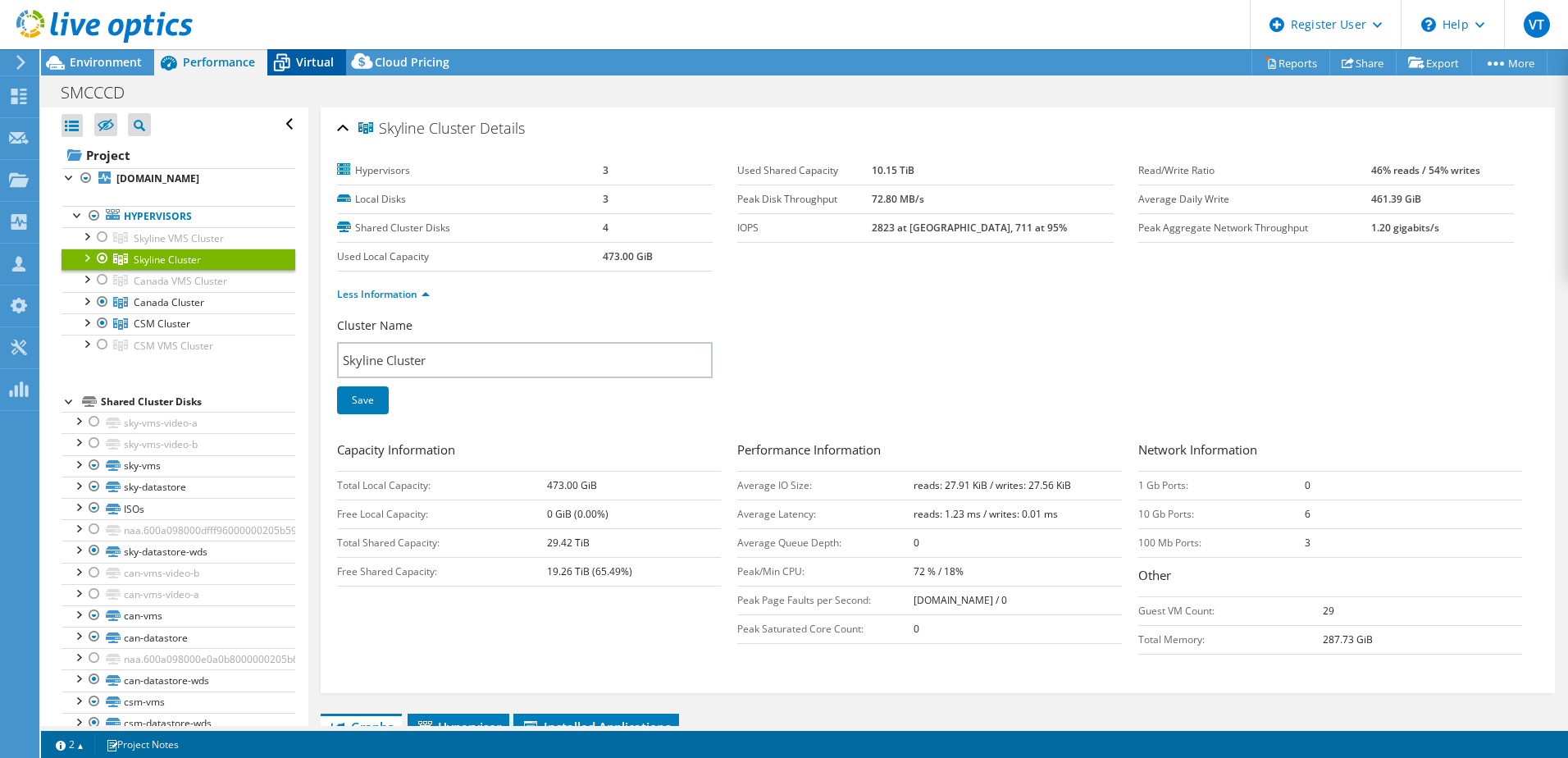
click at [301, 64] on span "Virtual" at bounding box center [314, 62] width 38 height 16
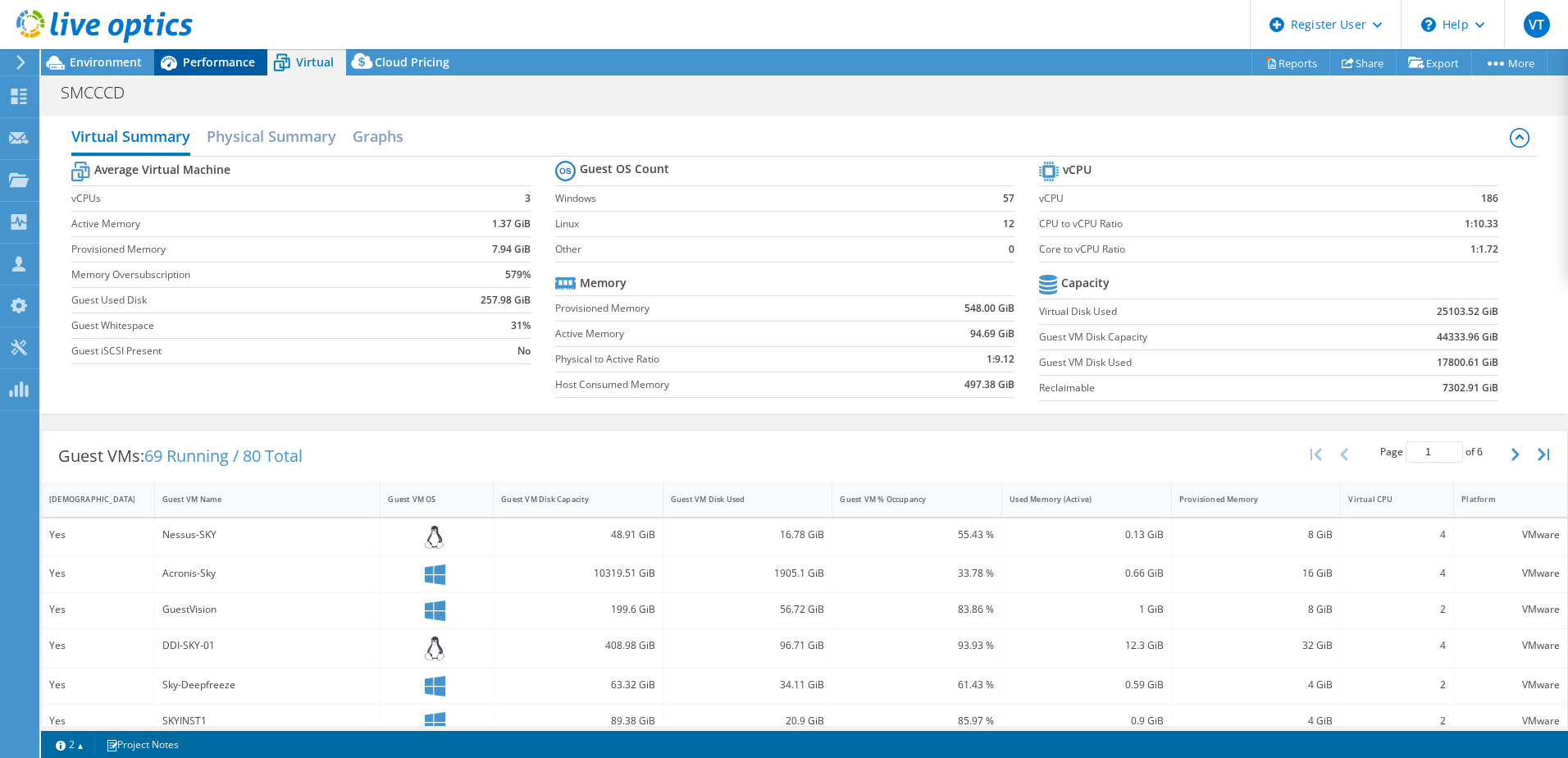
click at [207, 69] on span "Performance" at bounding box center [219, 62] width 72 height 16
